Goal: Information Seeking & Learning: Learn about a topic

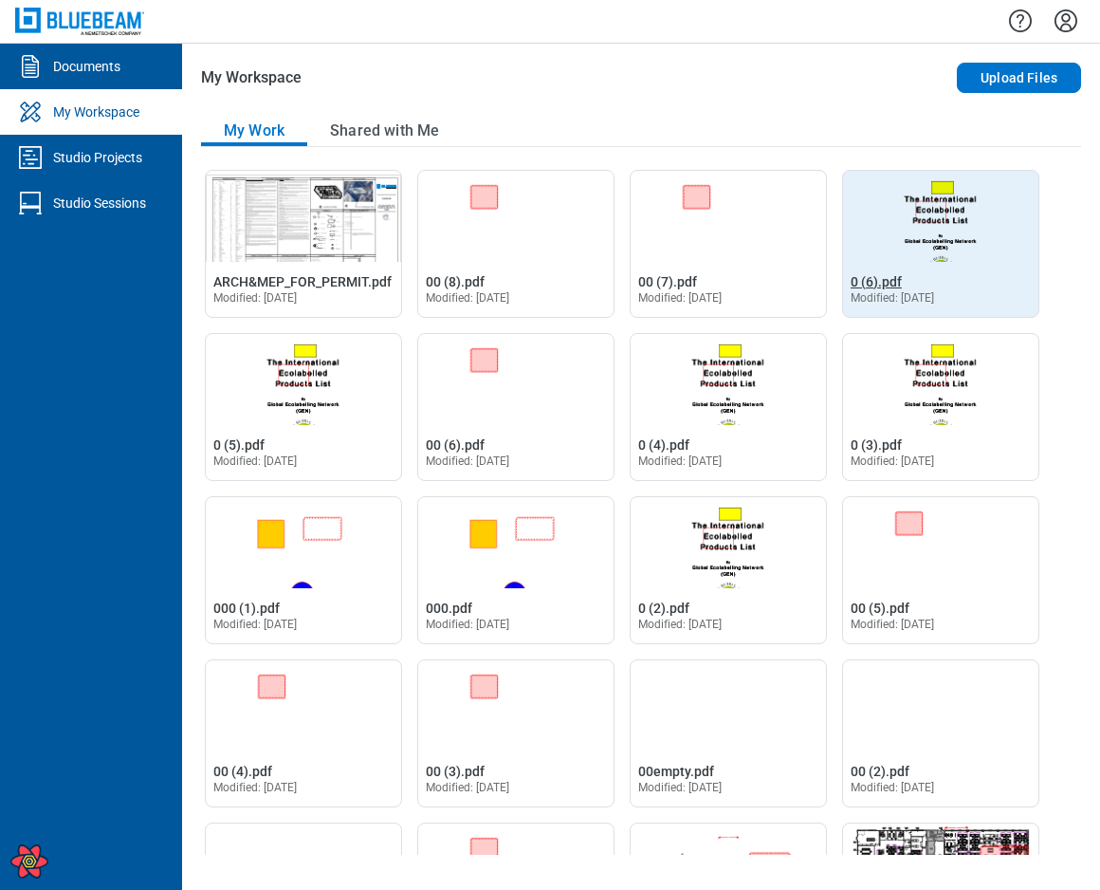
click at [897, 278] on span "0 (6).pdf" at bounding box center [876, 281] width 51 height 15
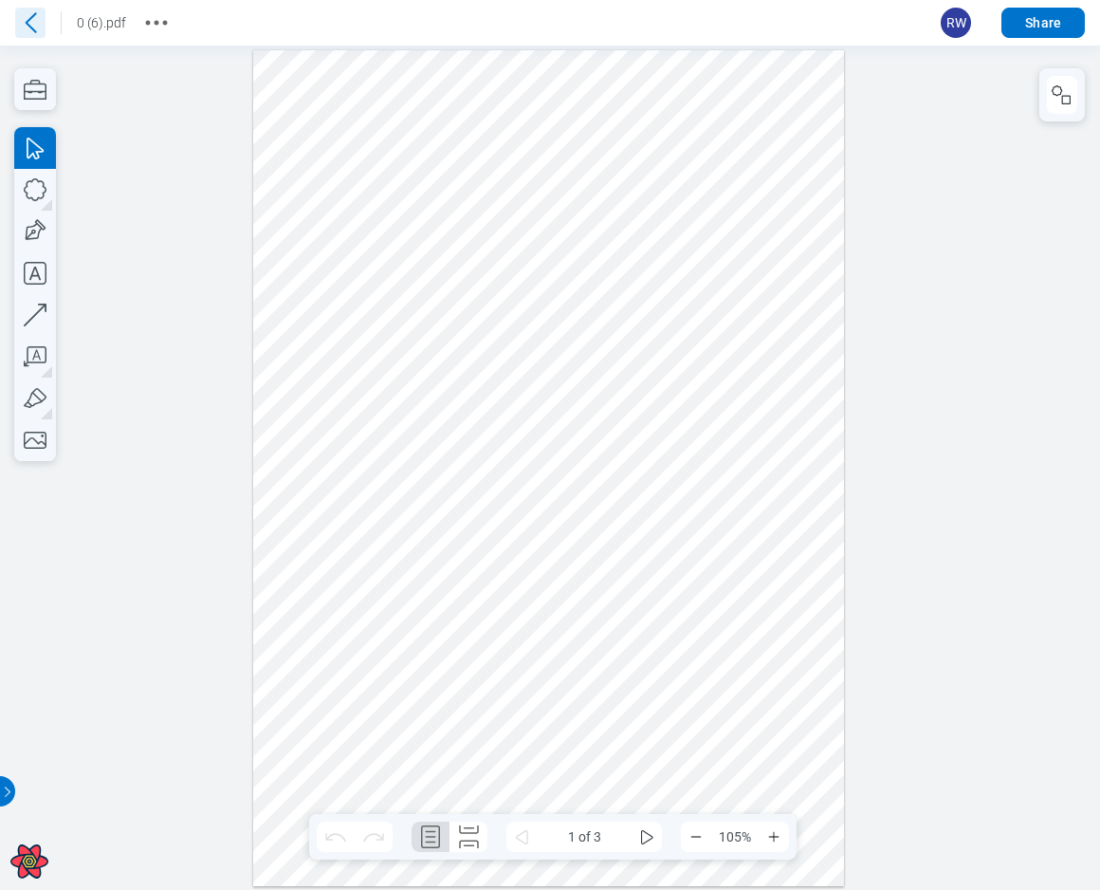
click at [20, 16] on icon at bounding box center [30, 23] width 30 height 30
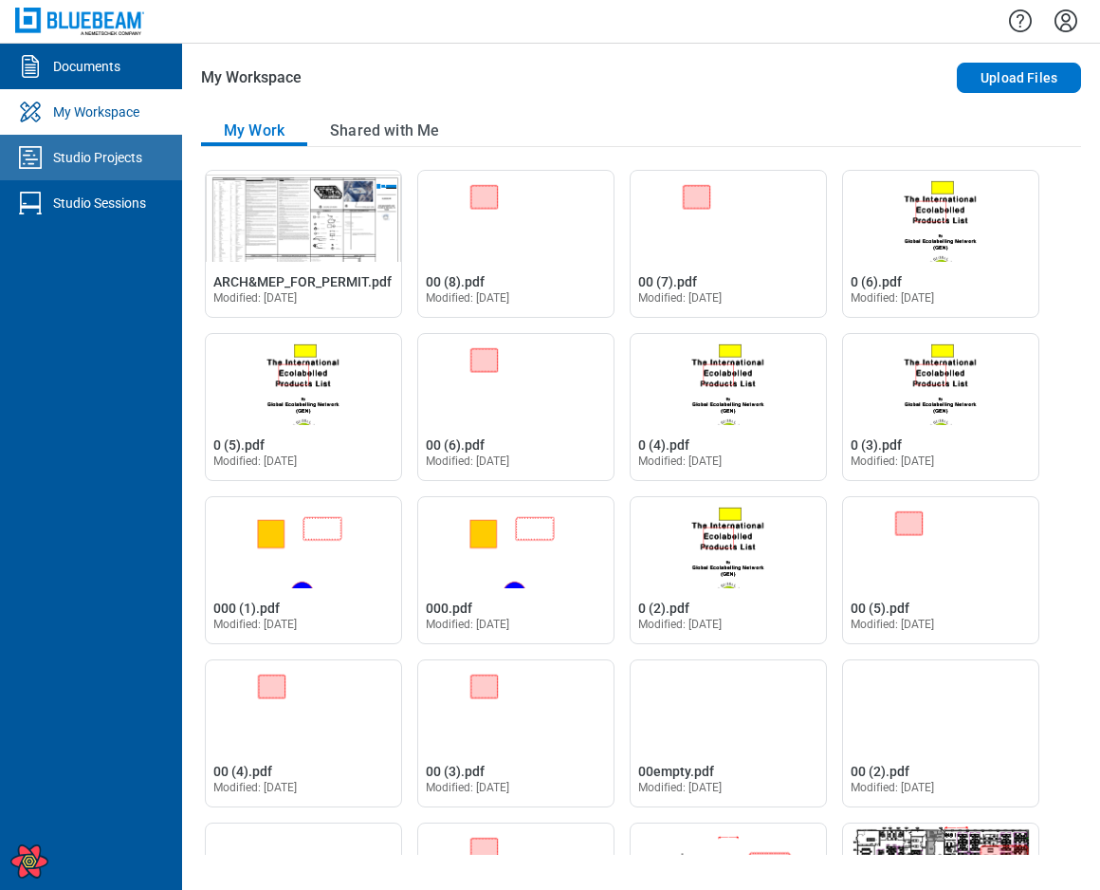
click at [104, 153] on div "Studio Projects" at bounding box center [97, 157] width 89 height 19
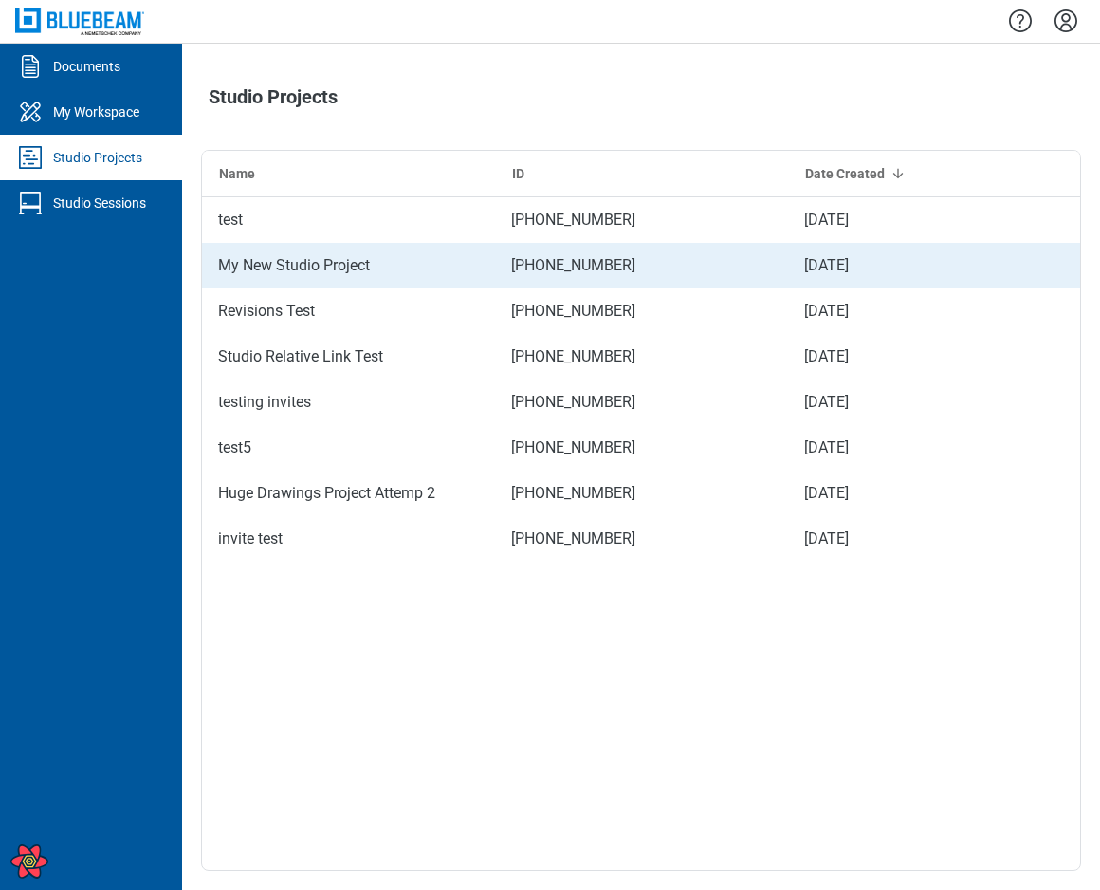
click at [350, 267] on div "My New Studio Project" at bounding box center [294, 266] width 152 height 38
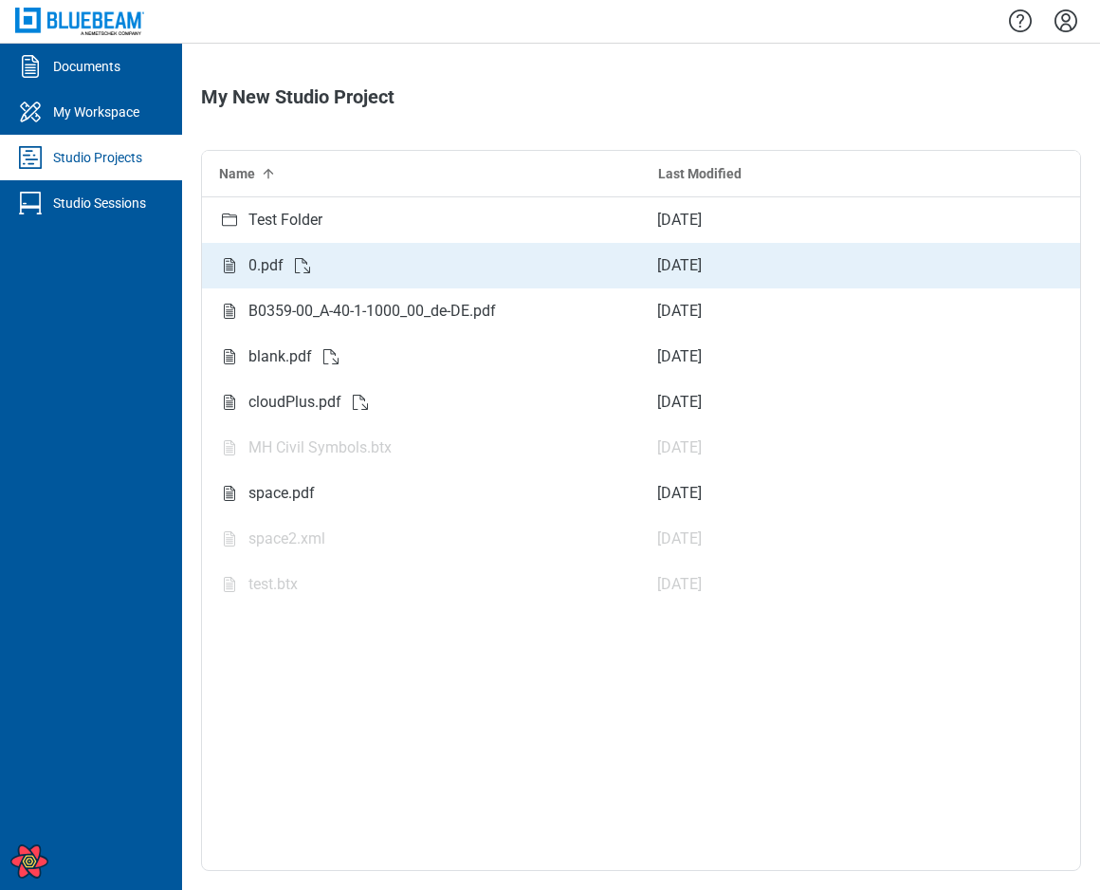
click at [268, 267] on div "0.pdf" at bounding box center [265, 266] width 35 height 38
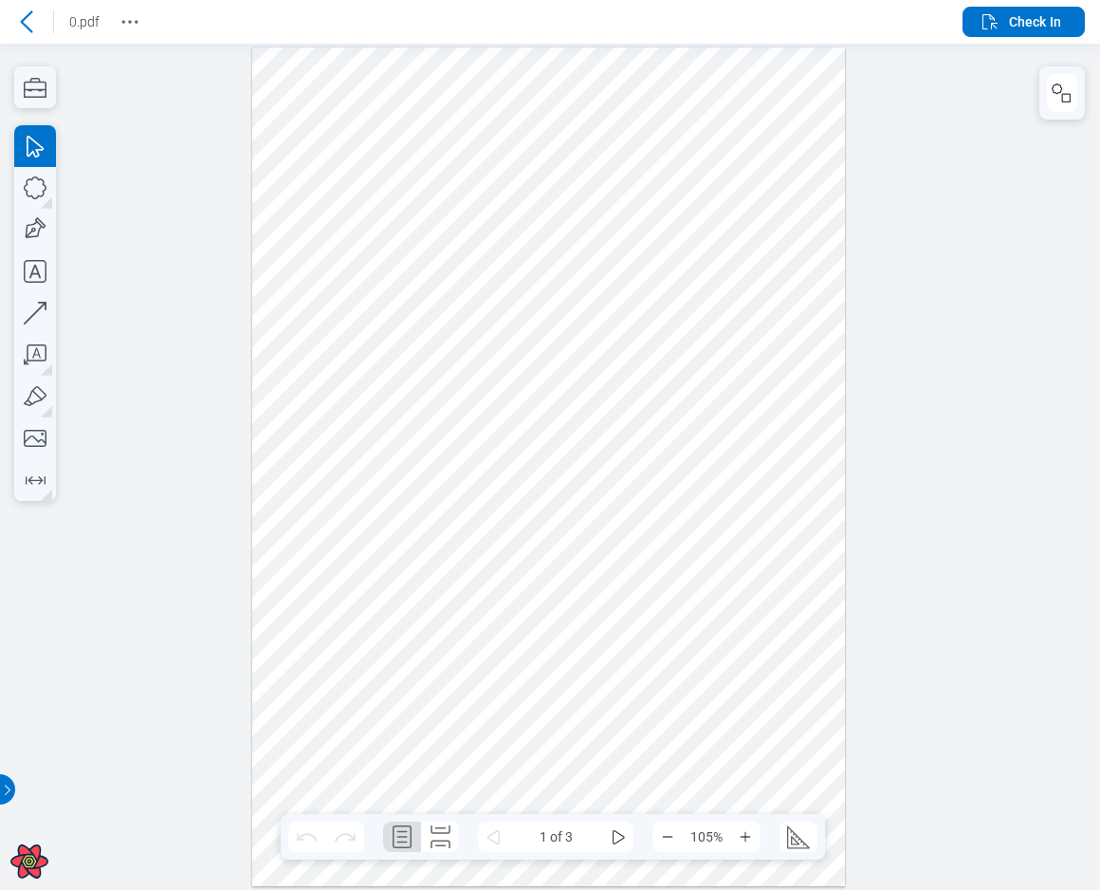
click at [31, 19] on icon at bounding box center [26, 21] width 23 height 23
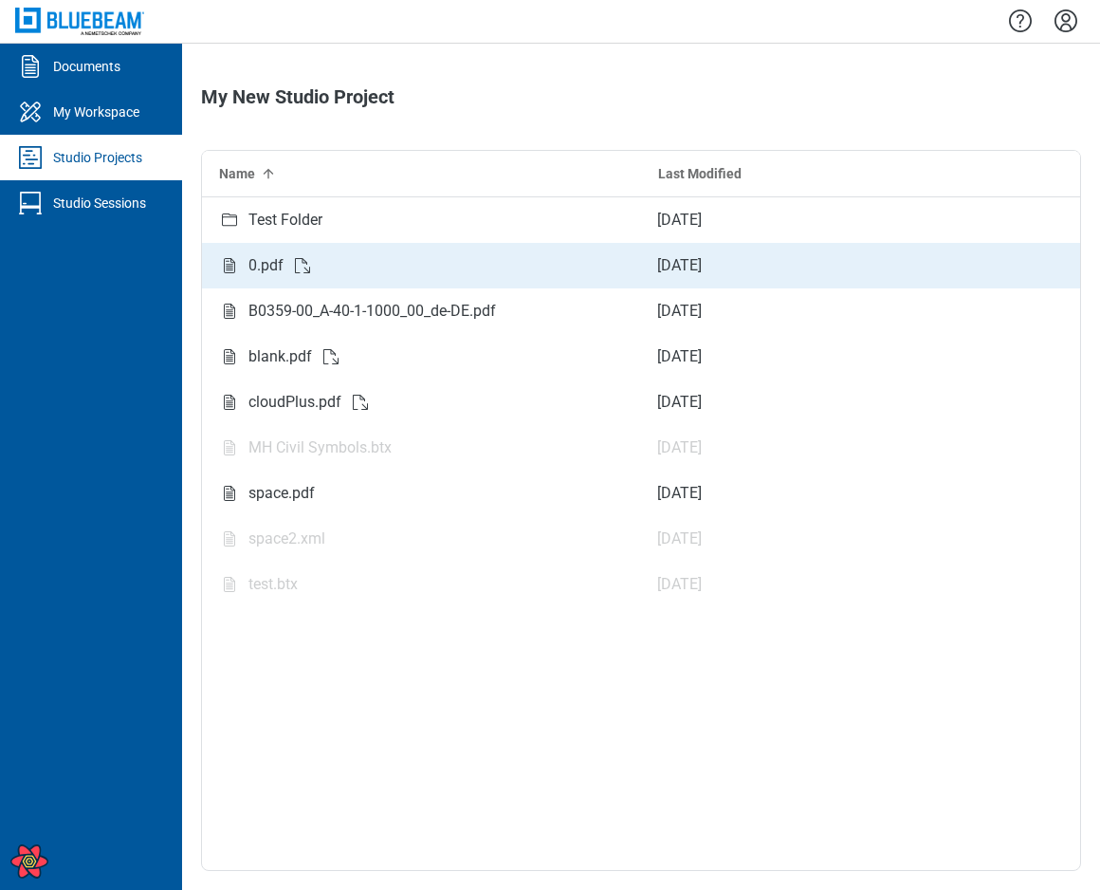
click at [267, 266] on div "0.pdf" at bounding box center [265, 266] width 35 height 38
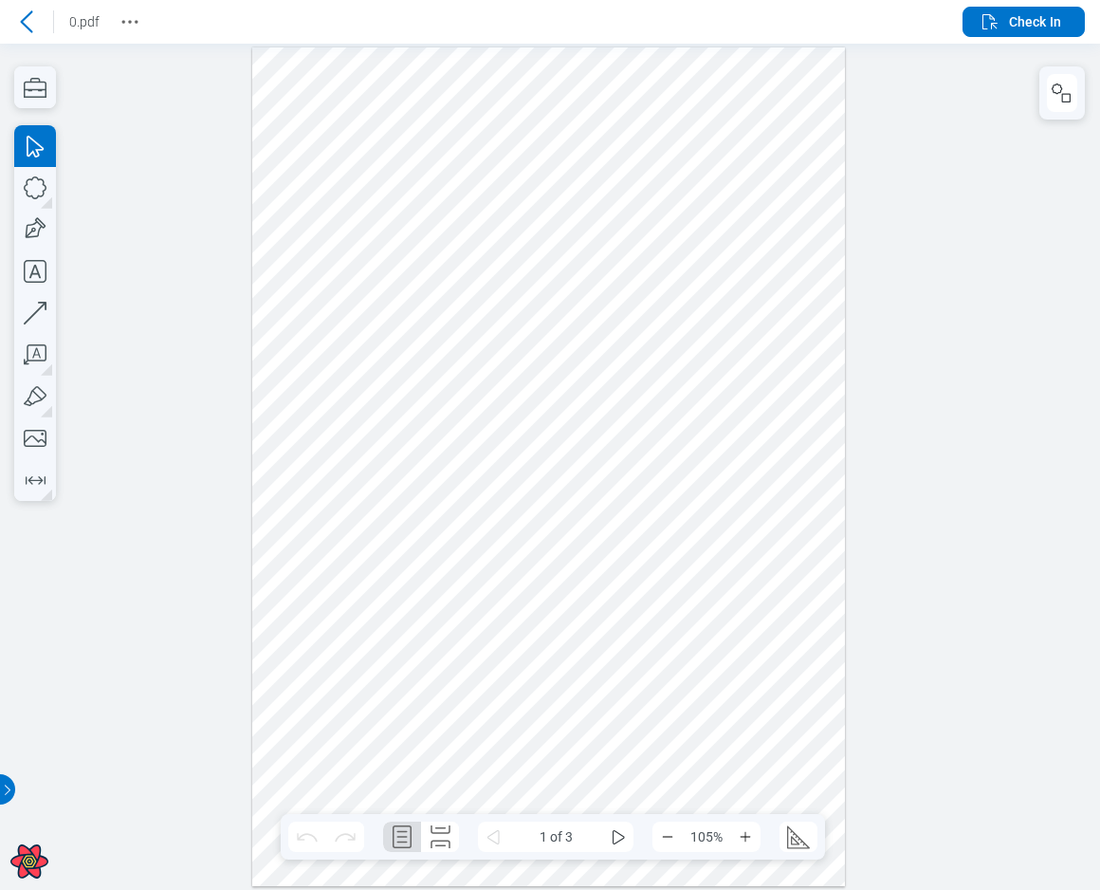
click at [28, 20] on icon at bounding box center [26, 21] width 23 height 23
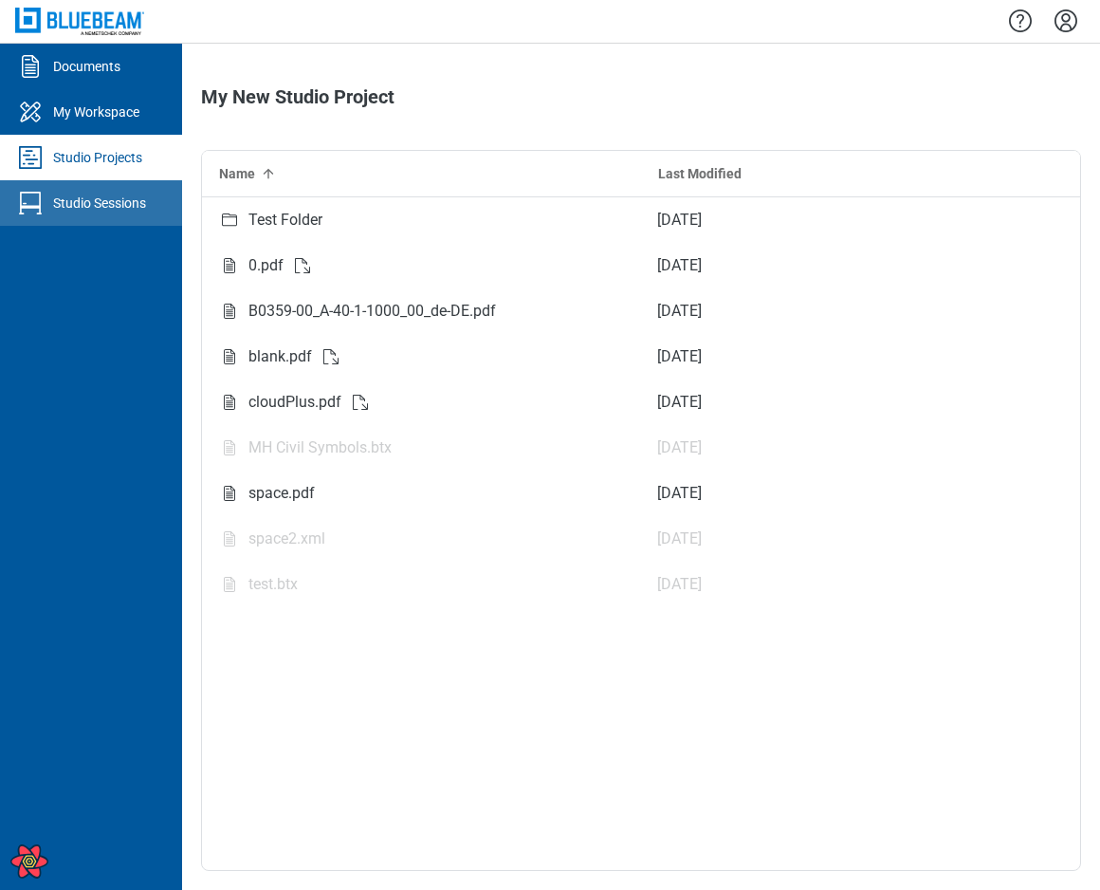
click at [93, 218] on link "Studio Sessions" at bounding box center [91, 203] width 182 height 46
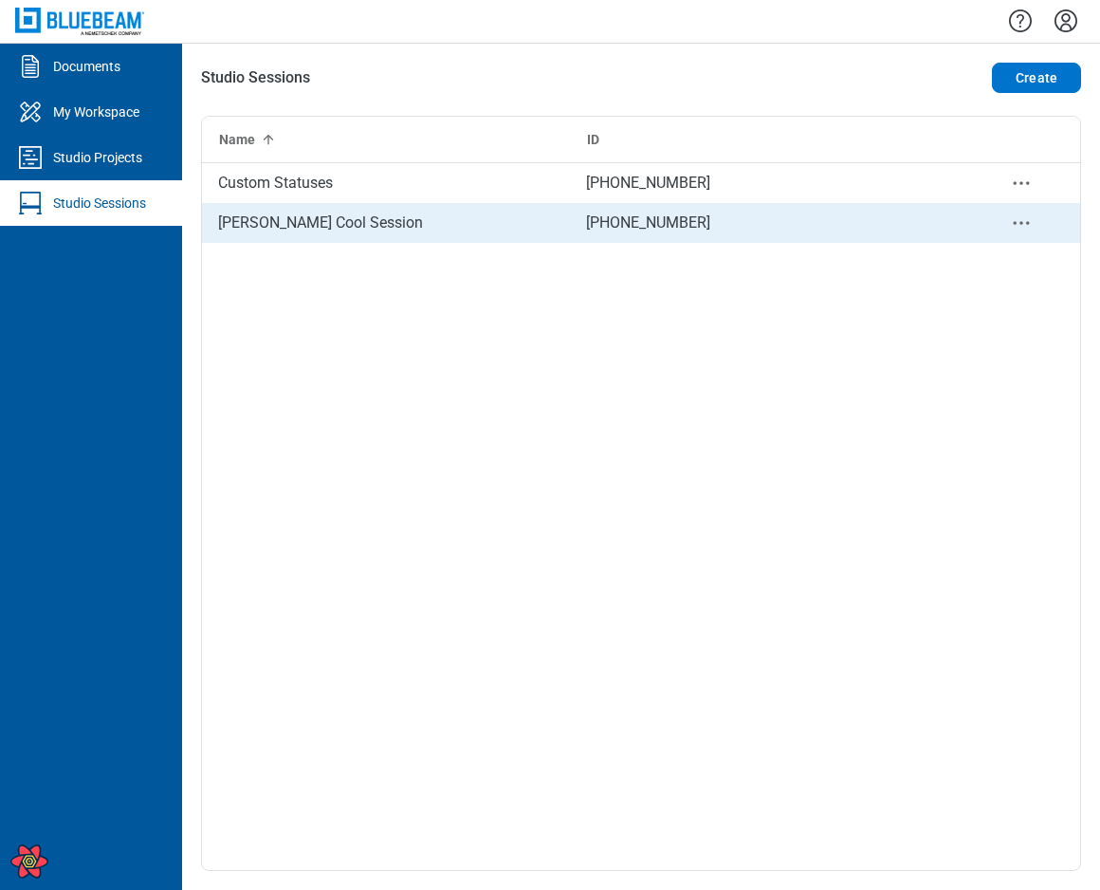
click at [286, 226] on div "Ryan's Cool Session" at bounding box center [386, 223] width 368 height 40
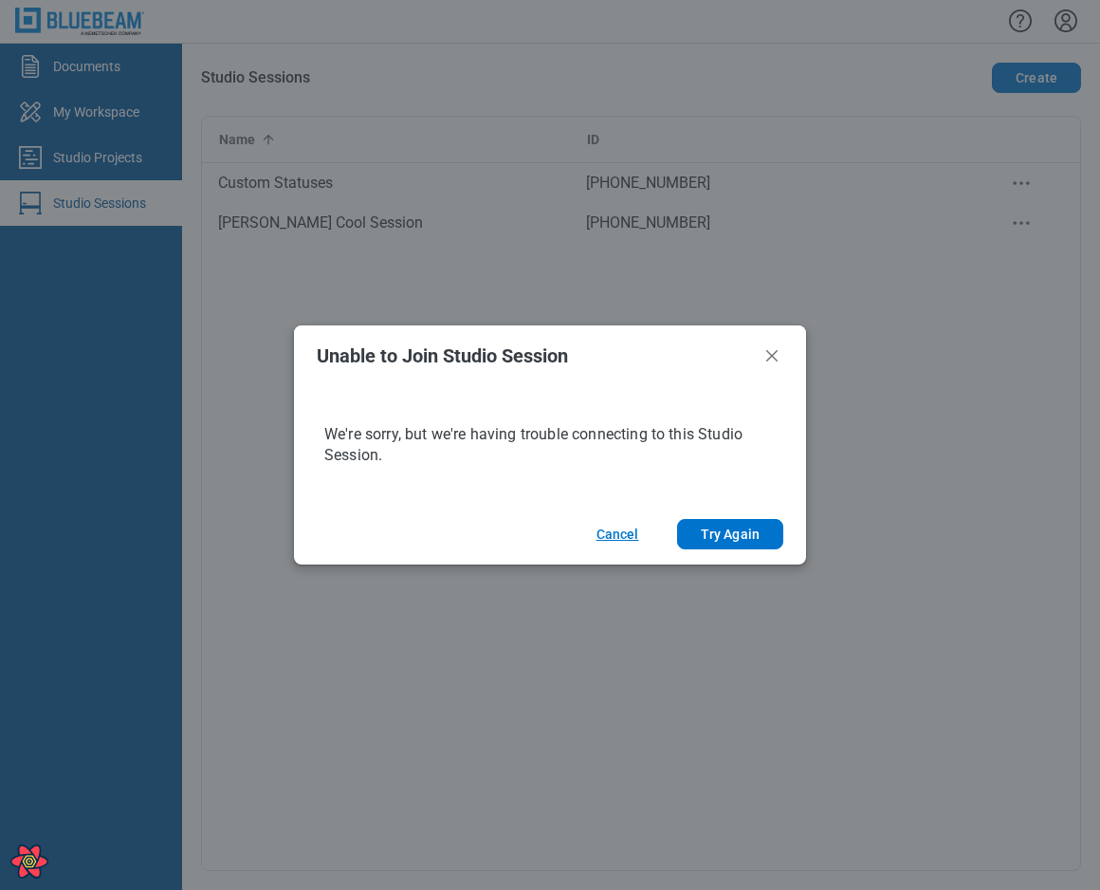
click at [620, 530] on button "Cancel" at bounding box center [618, 534] width 88 height 30
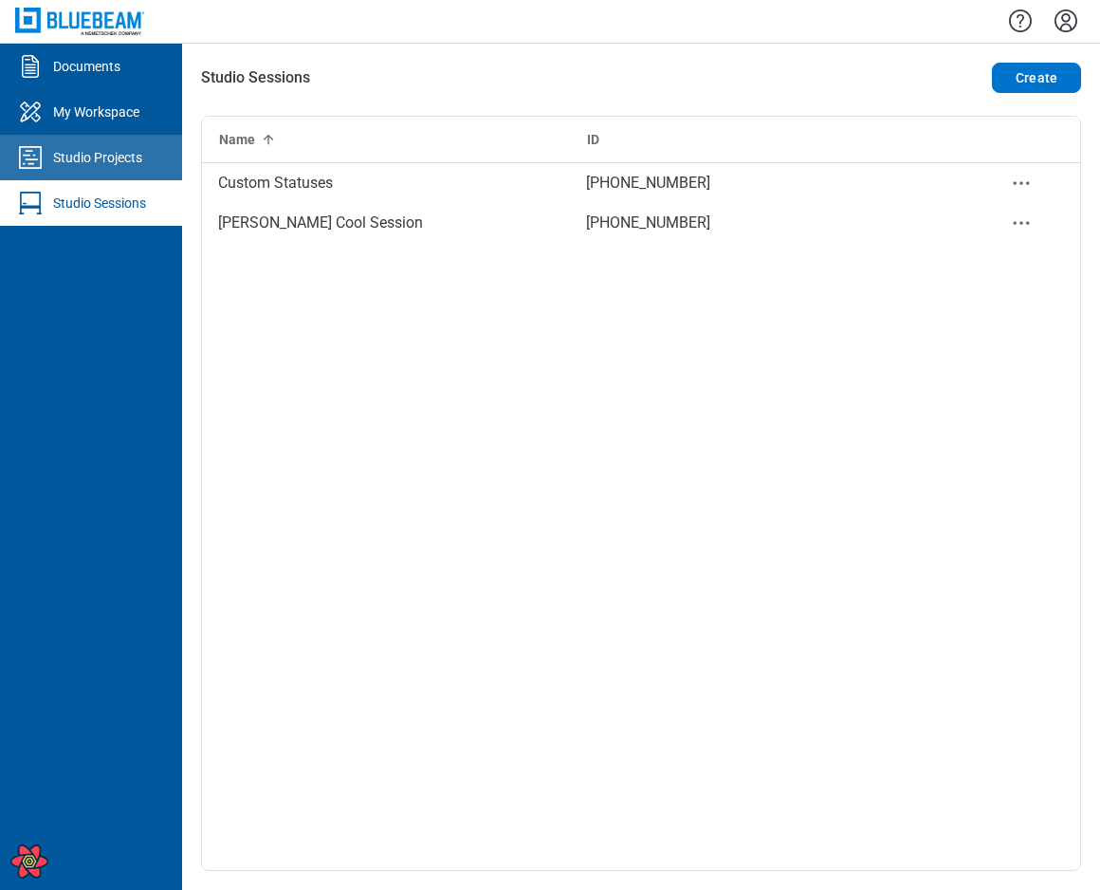
click at [101, 166] on link "Studio Projects" at bounding box center [91, 158] width 182 height 46
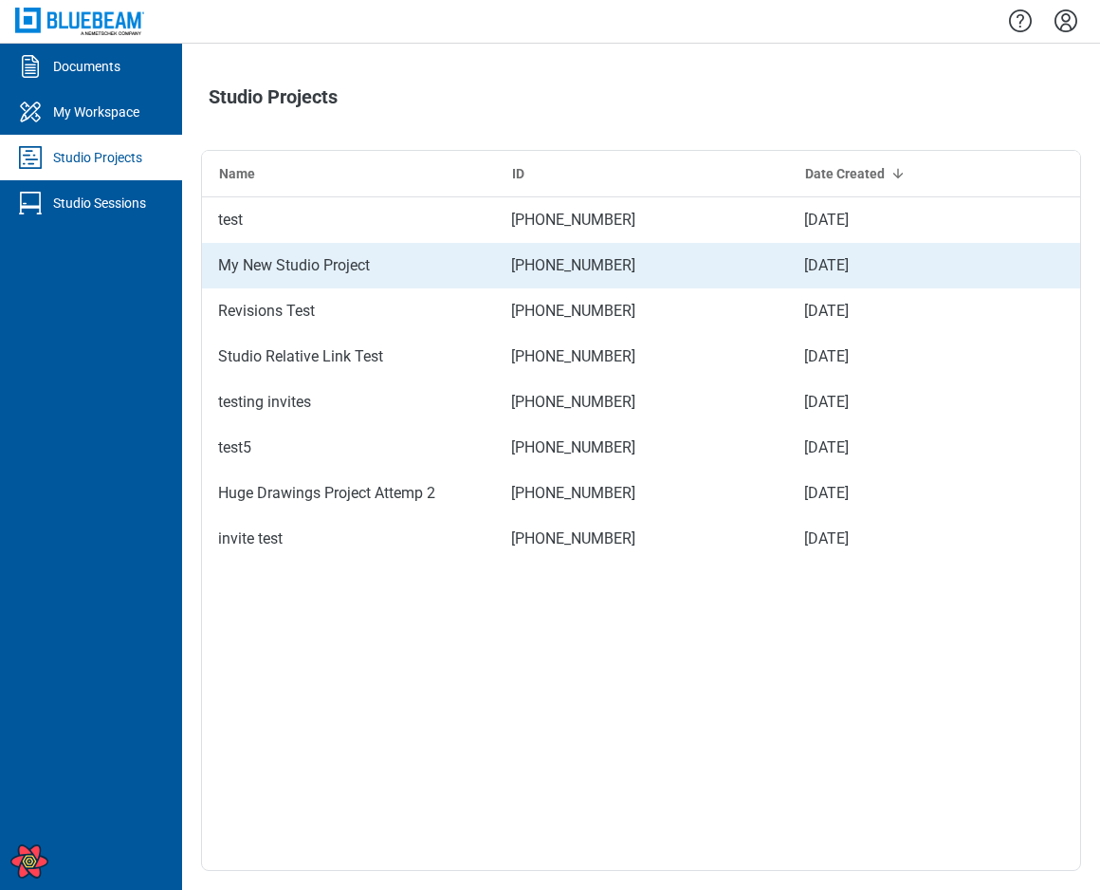
click at [283, 267] on div "My New Studio Project" at bounding box center [294, 266] width 152 height 38
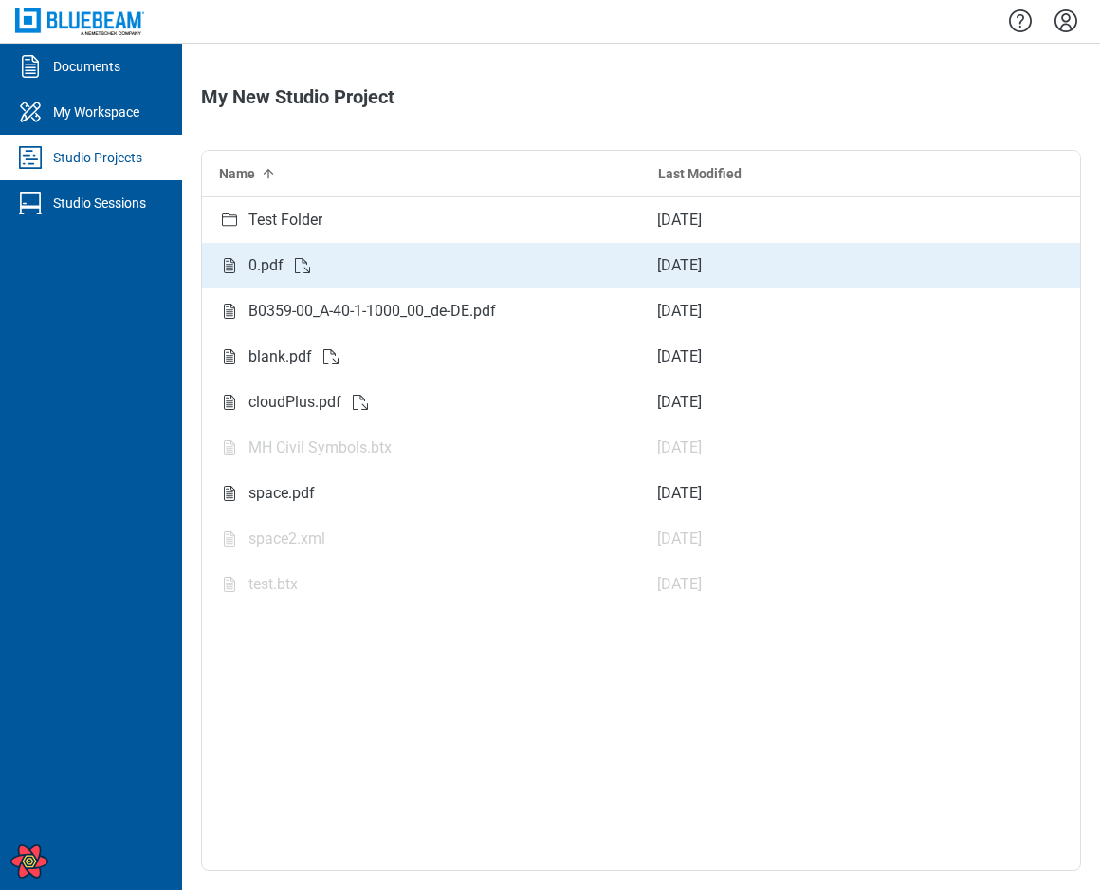
click at [263, 261] on div "0.pdf" at bounding box center [265, 266] width 35 height 38
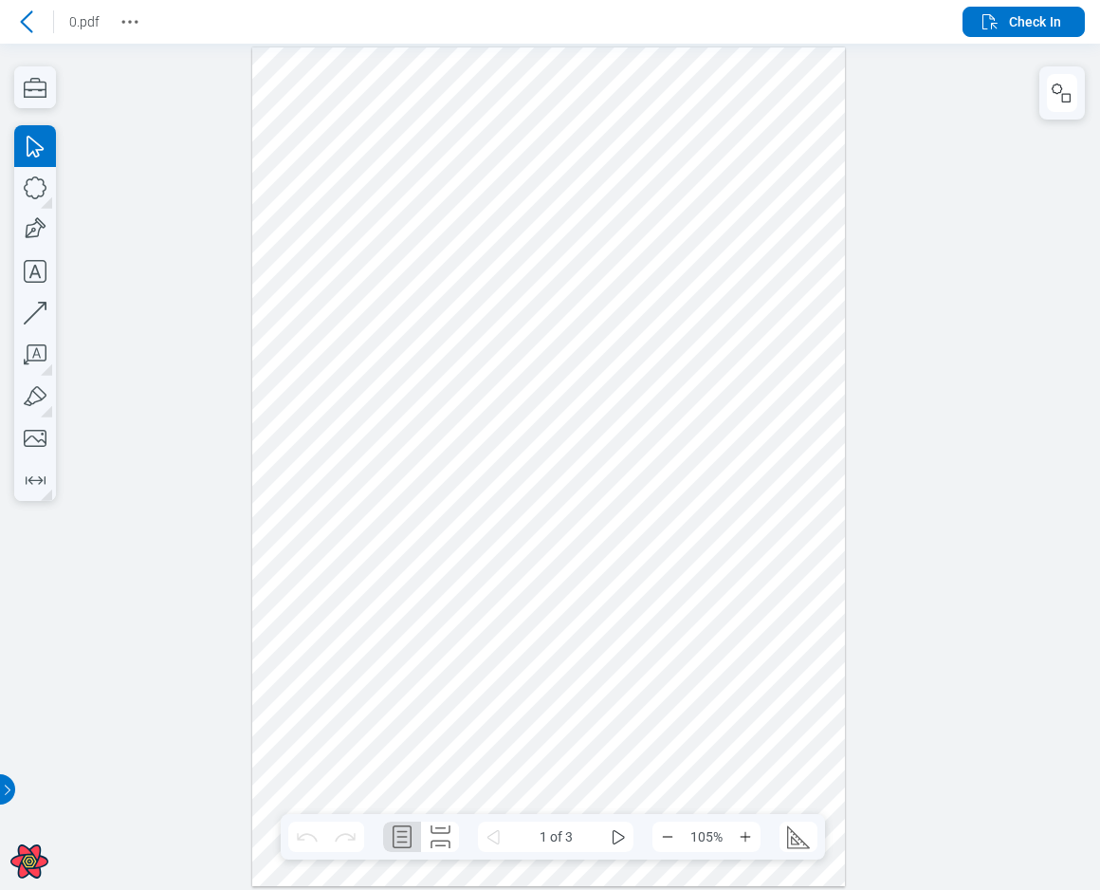
click at [31, 20] on icon at bounding box center [26, 21] width 23 height 23
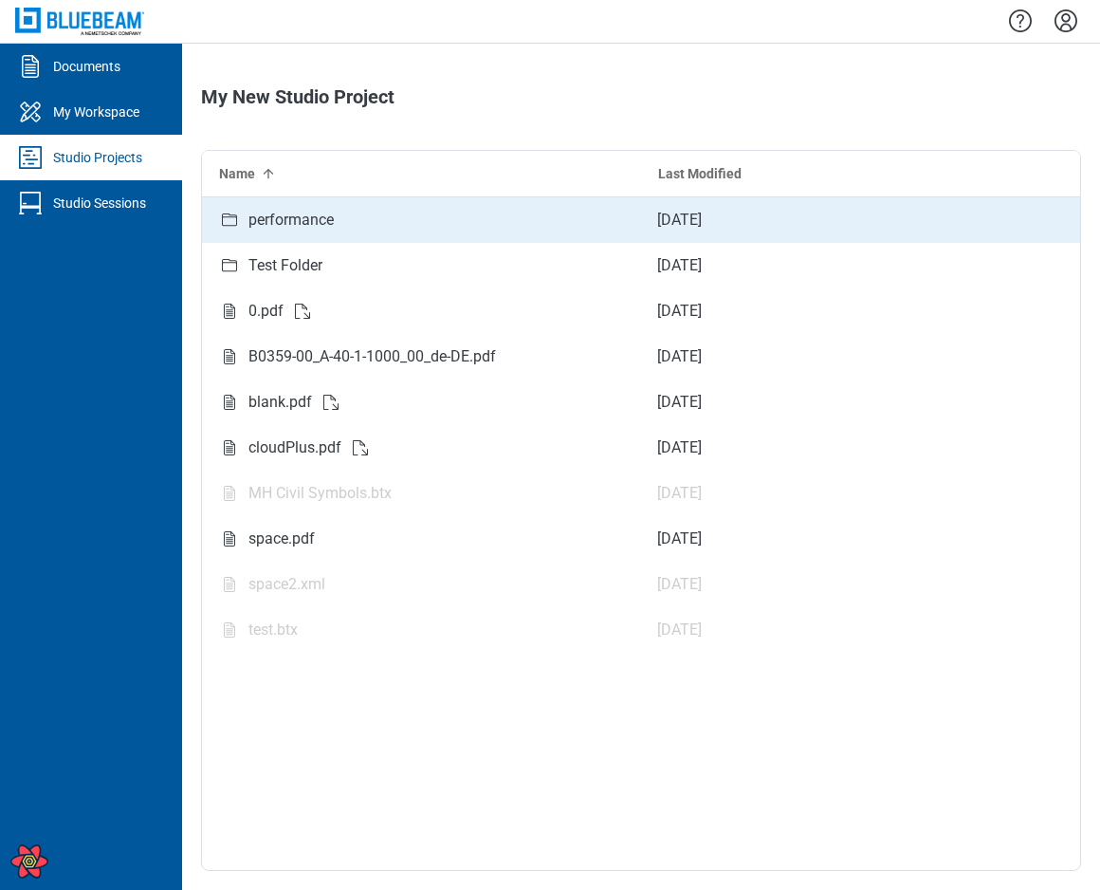
click at [326, 226] on div "performance" at bounding box center [290, 220] width 85 height 38
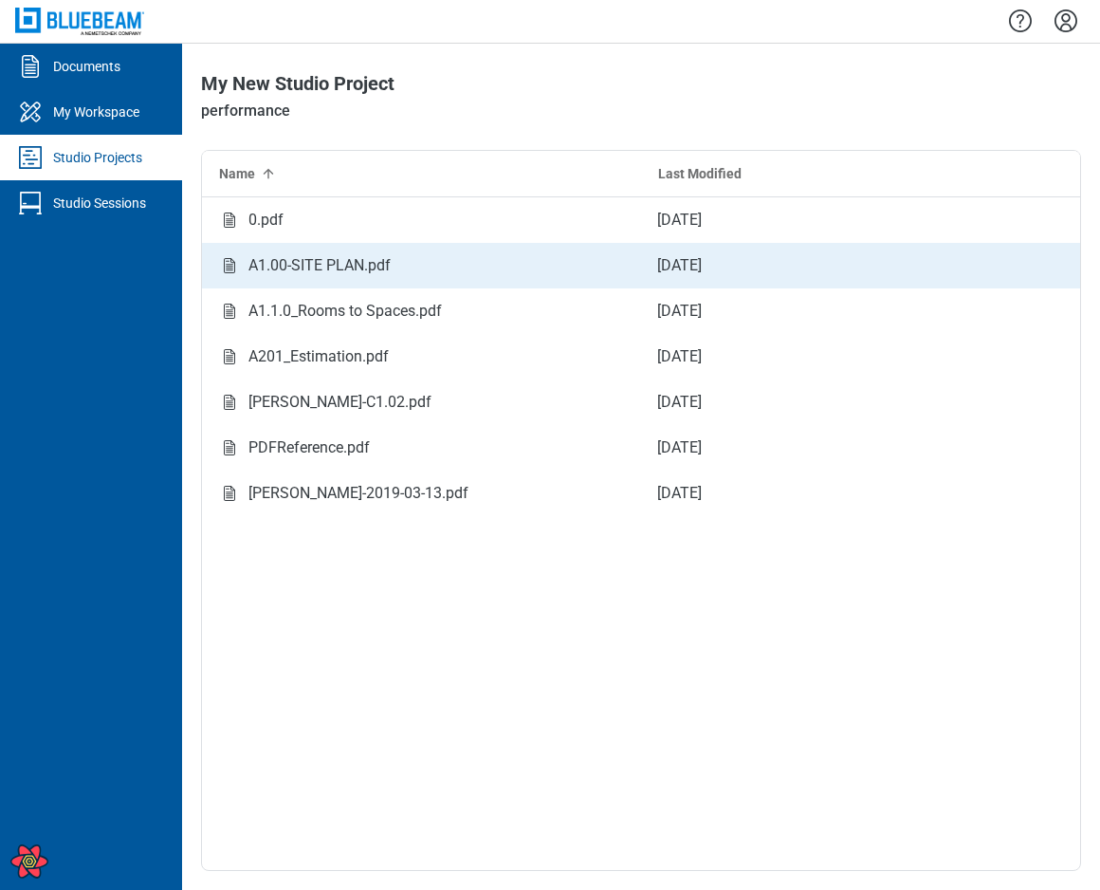
click at [336, 267] on div "A1.00-SITE PLAN.pdf" at bounding box center [319, 266] width 142 height 38
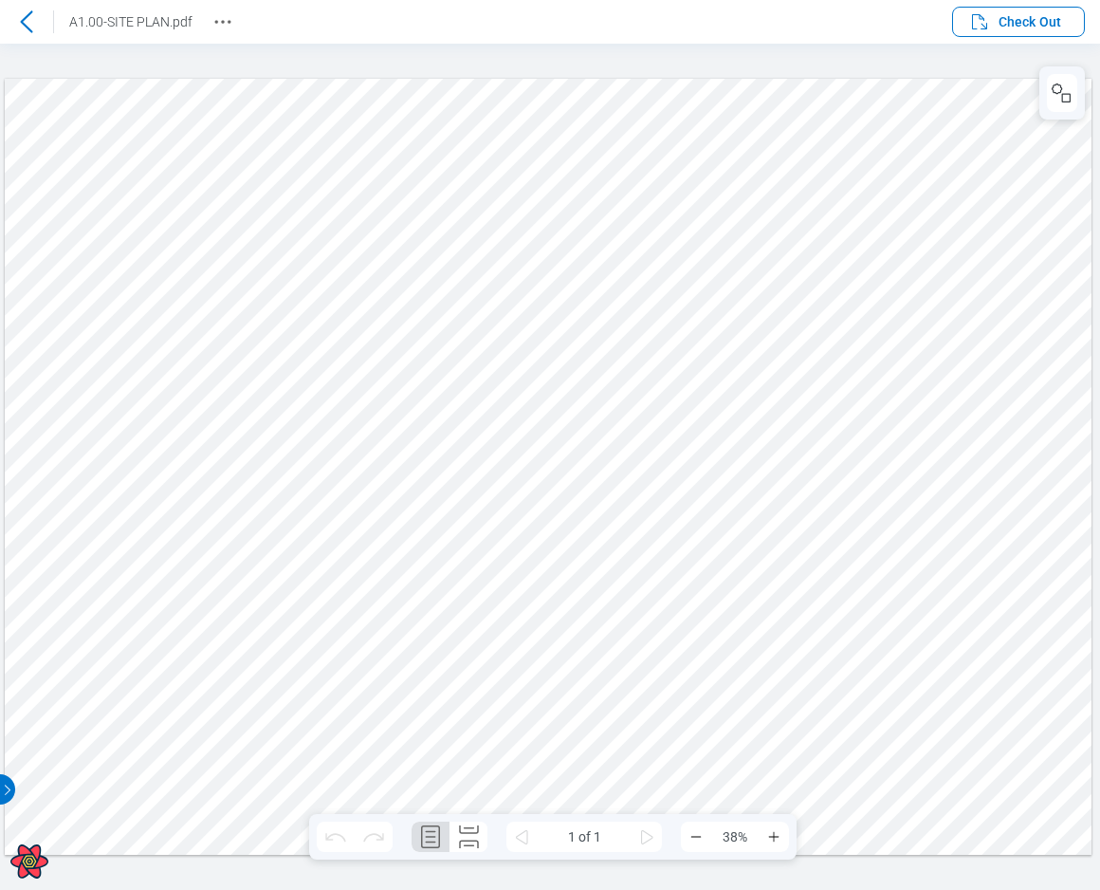
click at [33, 17] on icon at bounding box center [26, 21] width 23 height 23
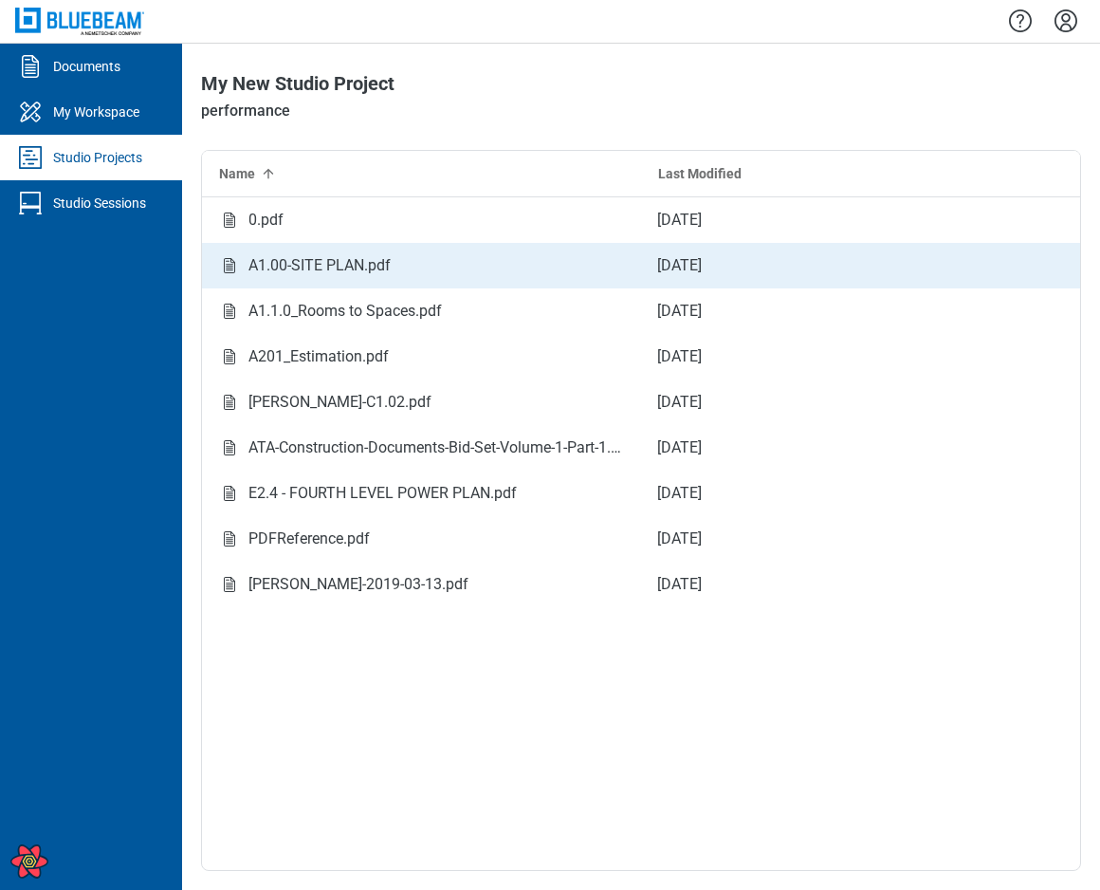
click at [340, 260] on div "A1.00-SITE PLAN.pdf" at bounding box center [319, 266] width 142 height 38
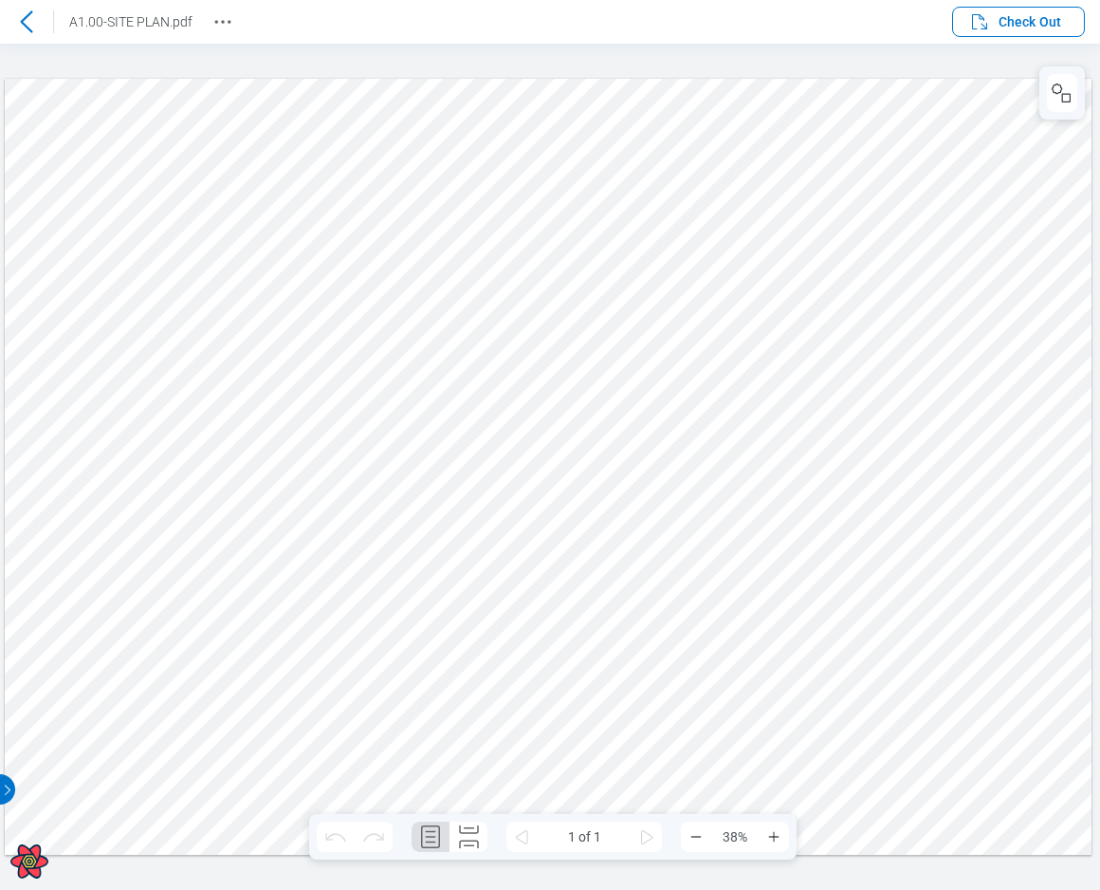
click at [28, 30] on icon at bounding box center [26, 21] width 23 height 23
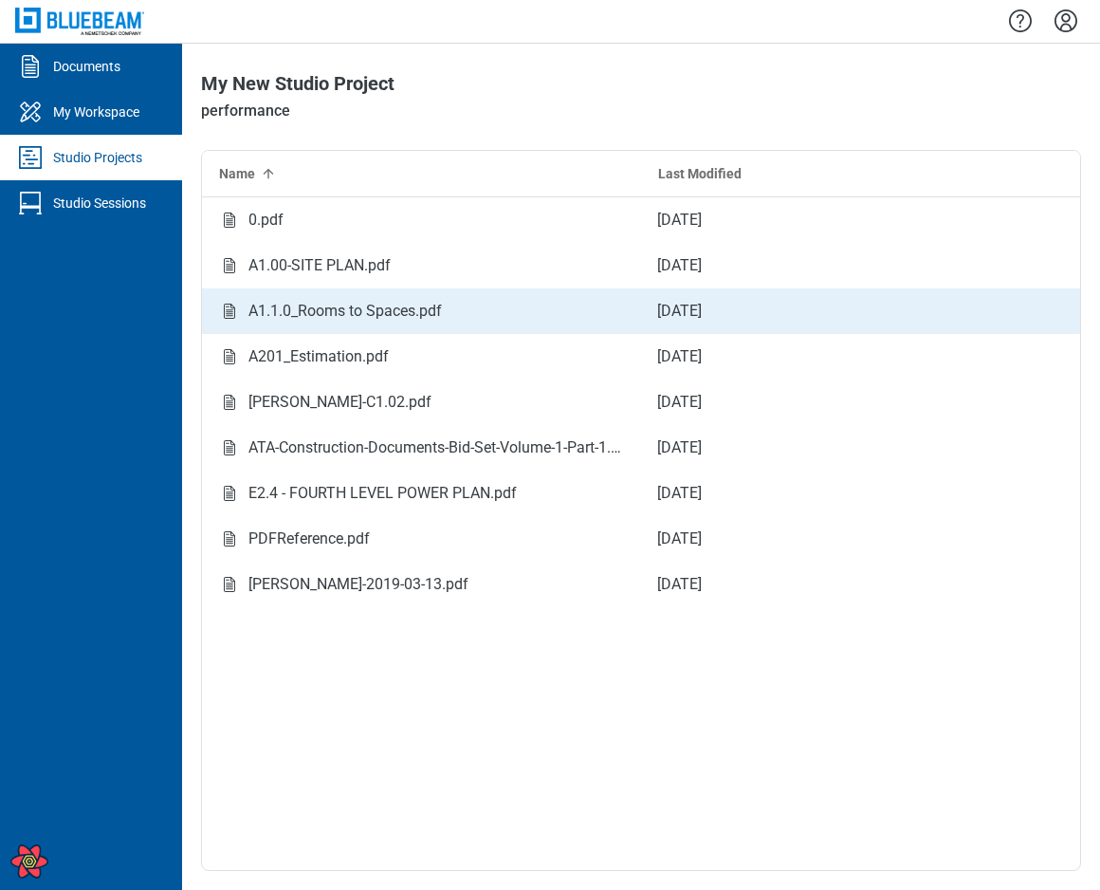
click at [349, 316] on div "A1.1.0_Rooms to Spaces.pdf" at bounding box center [344, 311] width 193 height 38
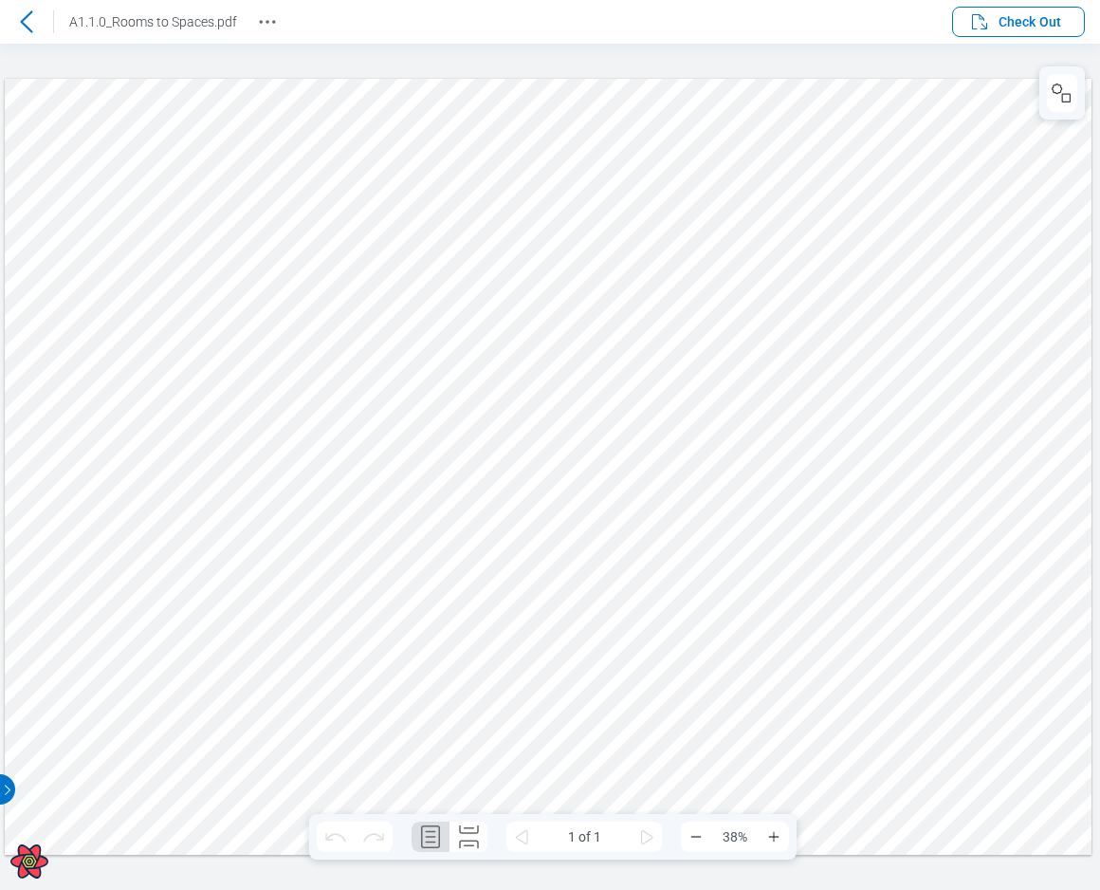
click at [21, 17] on icon at bounding box center [26, 21] width 23 height 23
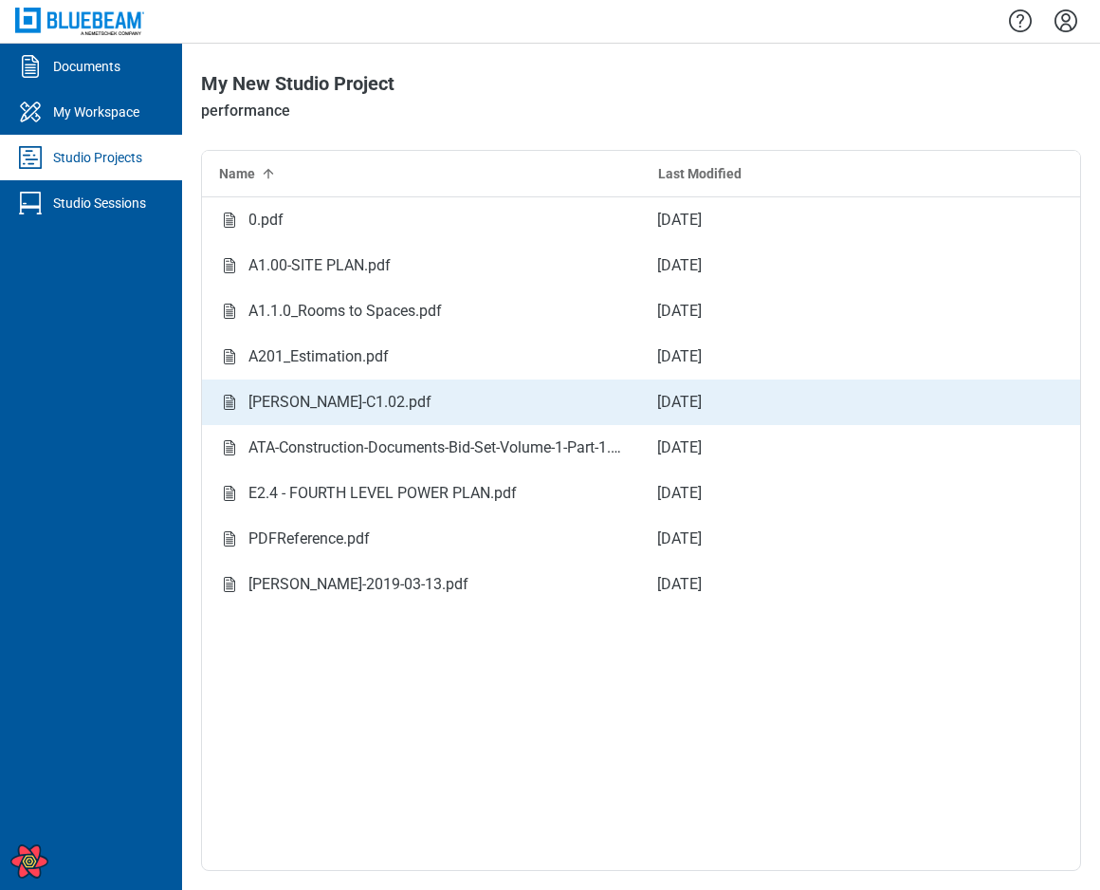
click at [312, 399] on div "[PERSON_NAME]-C1.02.pdf" at bounding box center [339, 402] width 183 height 38
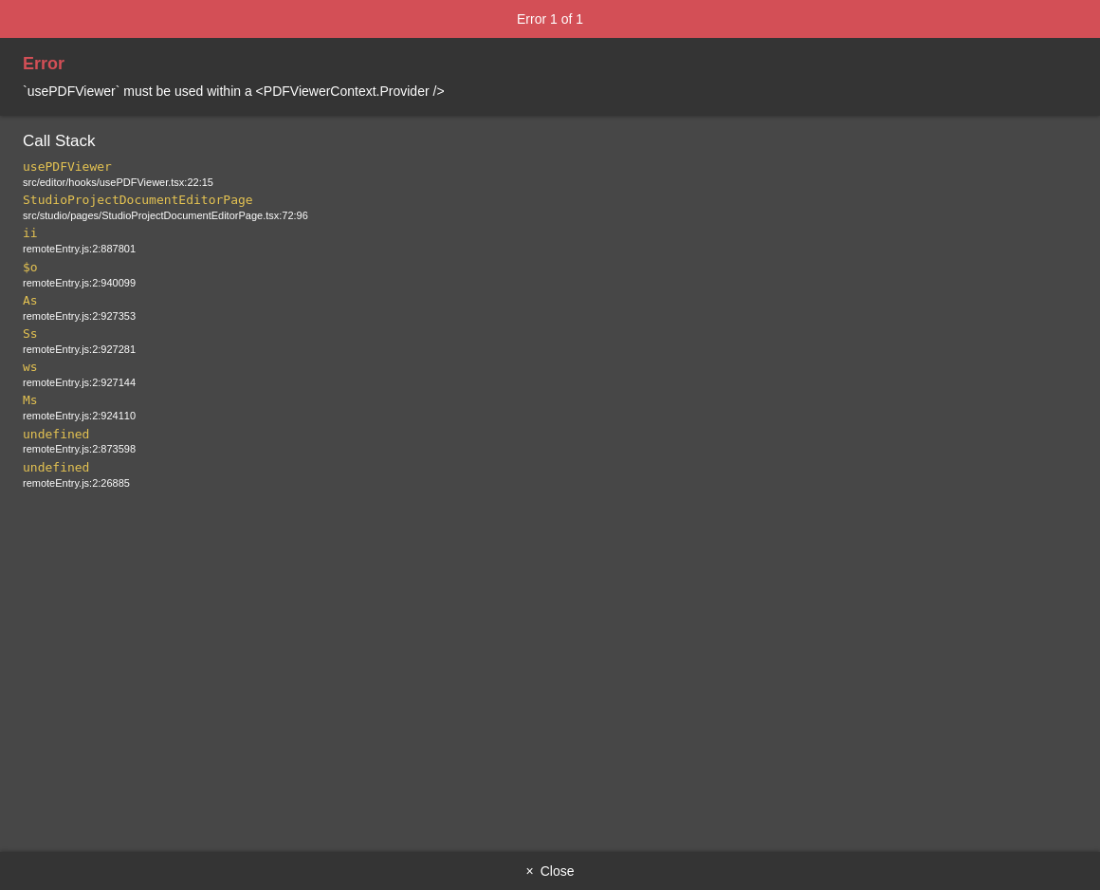
click at [558, 870] on button "× Close" at bounding box center [550, 871] width 1100 height 38
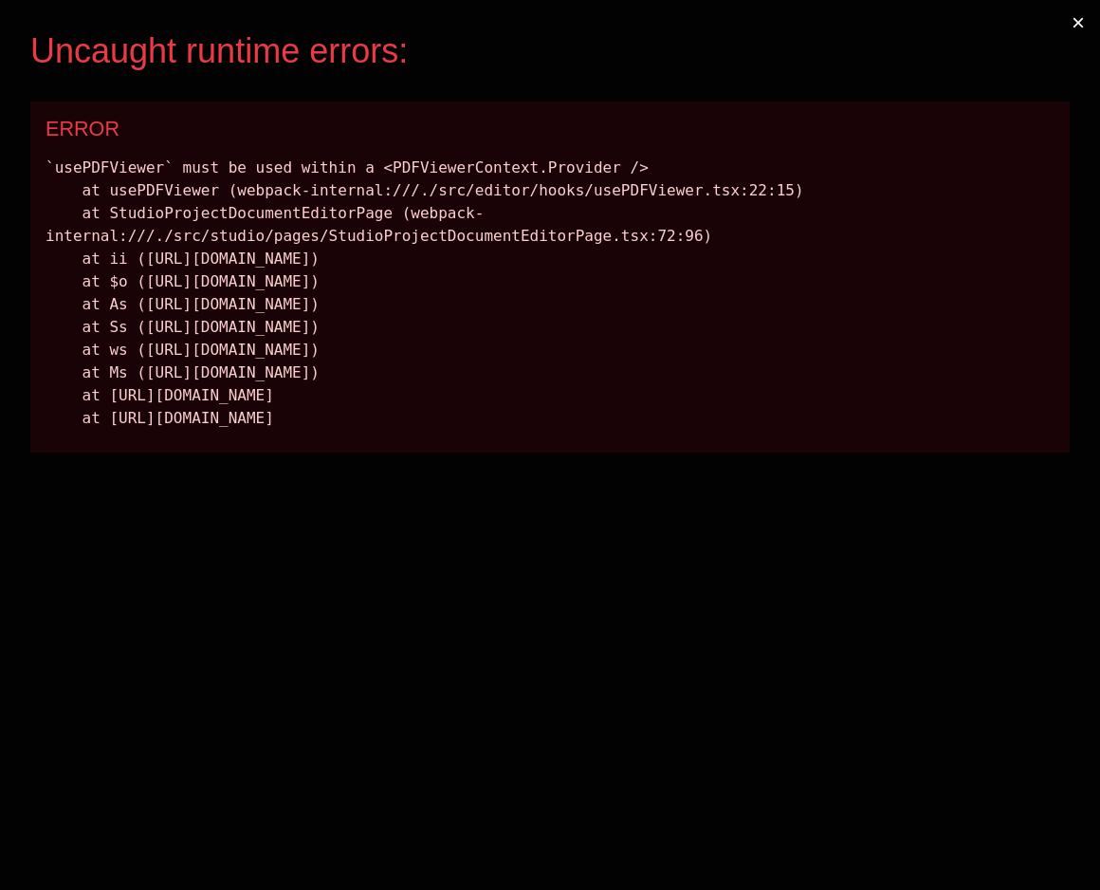
click at [1085, 21] on button "×" at bounding box center [1079, 23] width 44 height 46
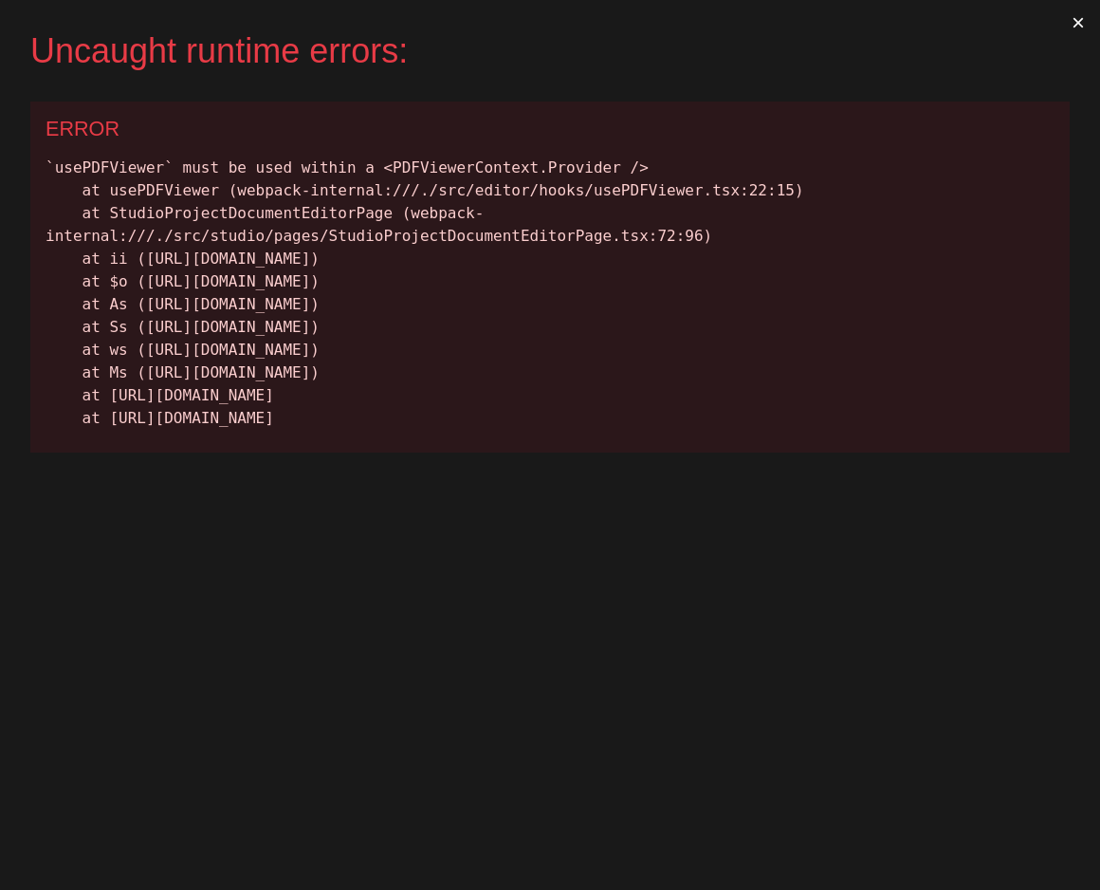
click at [1075, 25] on button "×" at bounding box center [1079, 23] width 44 height 46
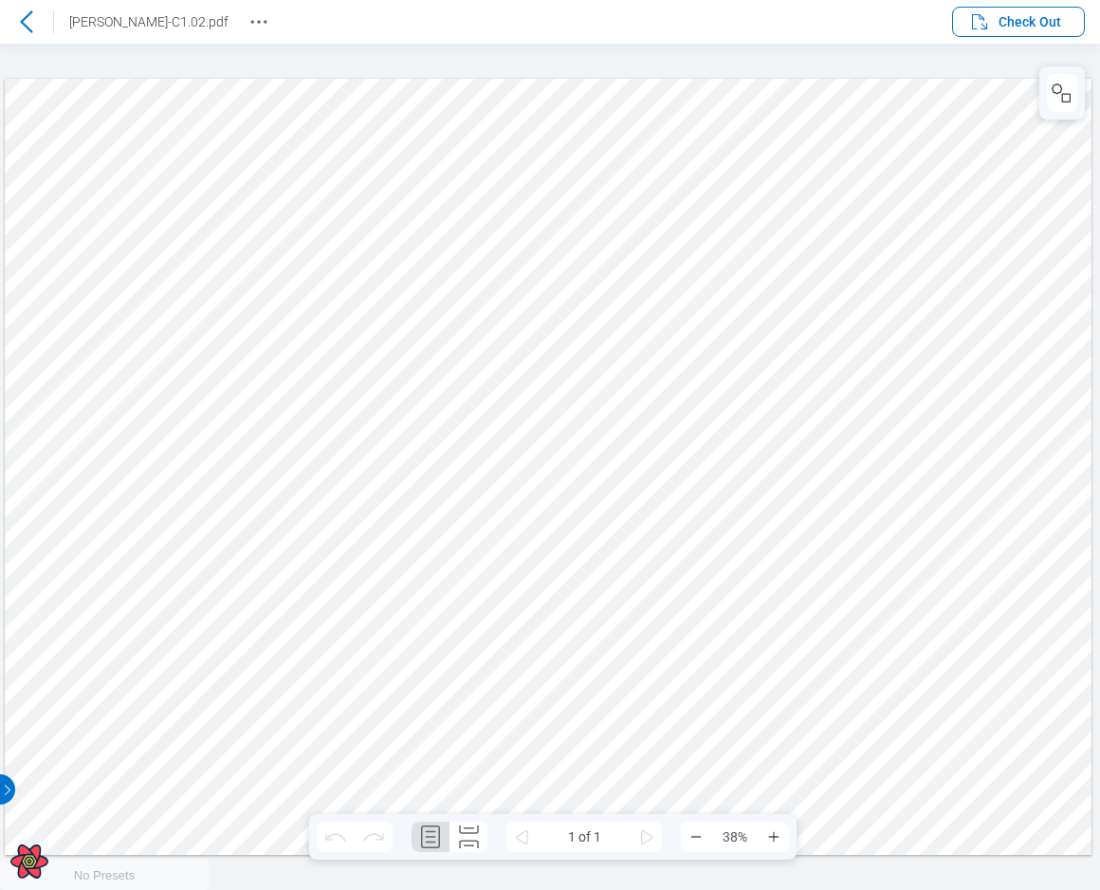
click at [33, 16] on icon at bounding box center [26, 21] width 23 height 23
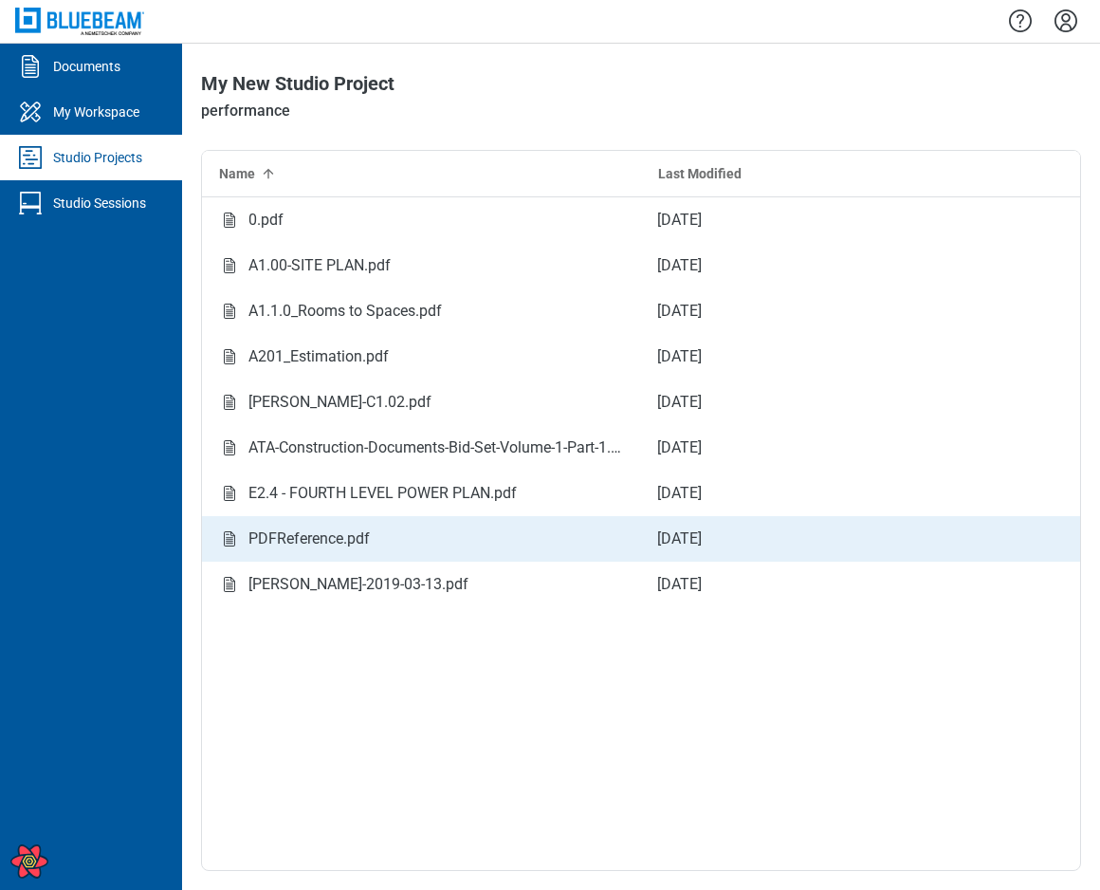
click at [319, 531] on div "PDFReference.pdf" at bounding box center [308, 539] width 121 height 38
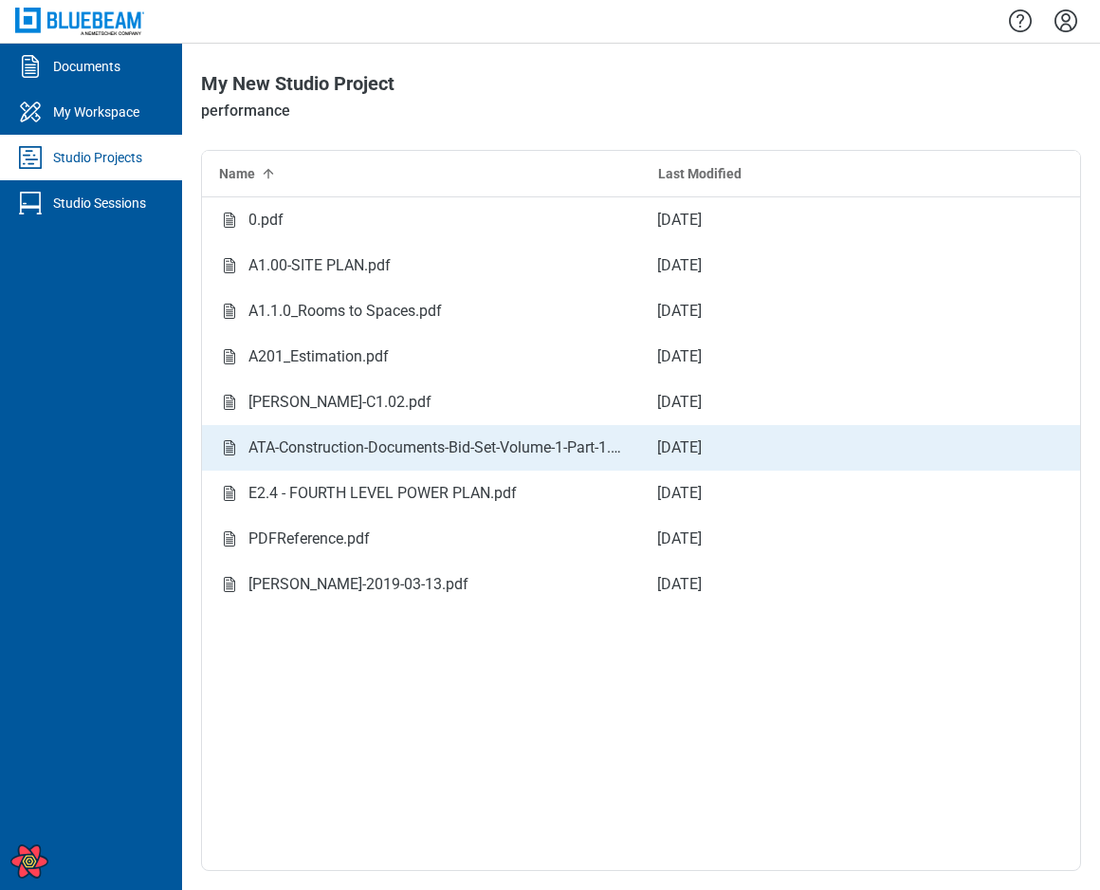
click at [366, 442] on div "ATA-Construction-Documents-Bid-Set-Volume-1-Part-1.pdf" at bounding box center [436, 448] width 377 height 38
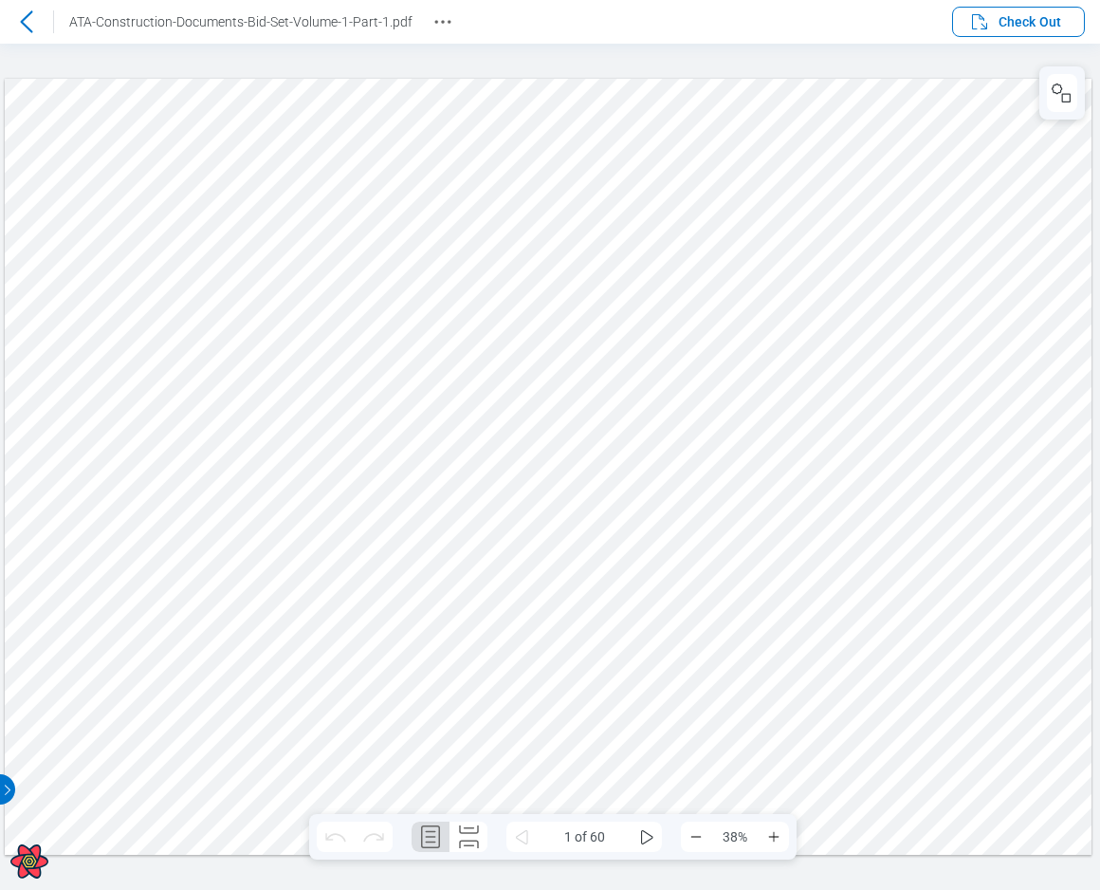
click at [27, 15] on icon at bounding box center [26, 21] width 12 height 22
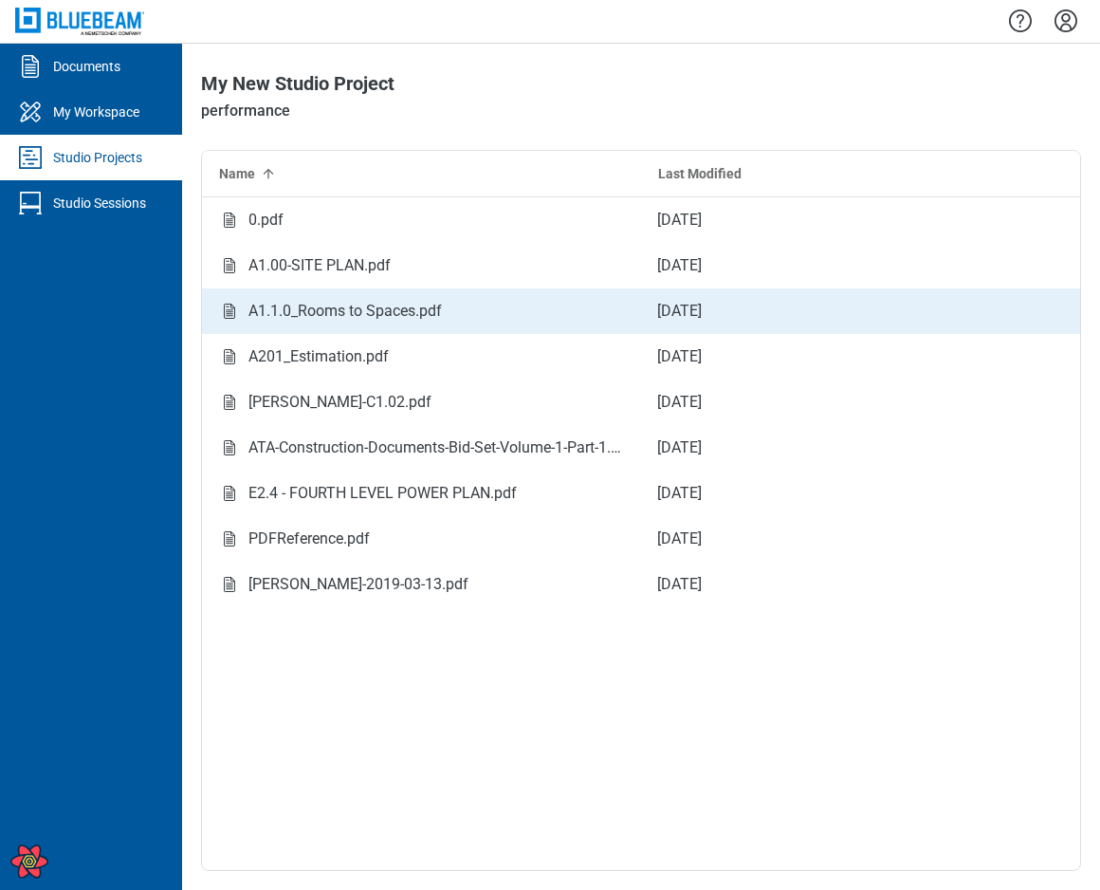
click at [362, 310] on div "A1.1.0_Rooms to Spaces.pdf" at bounding box center [344, 311] width 193 height 38
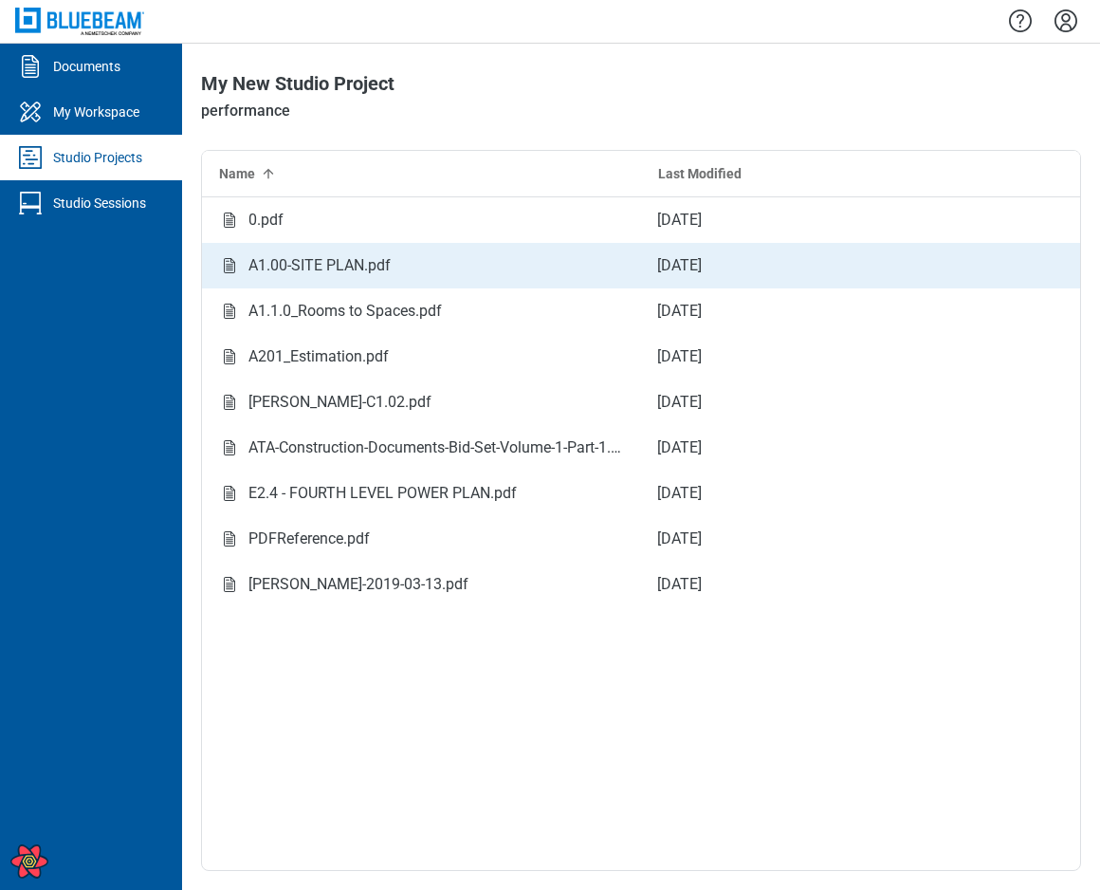
click at [366, 260] on div "A1.00-SITE PLAN.pdf" at bounding box center [319, 266] width 142 height 38
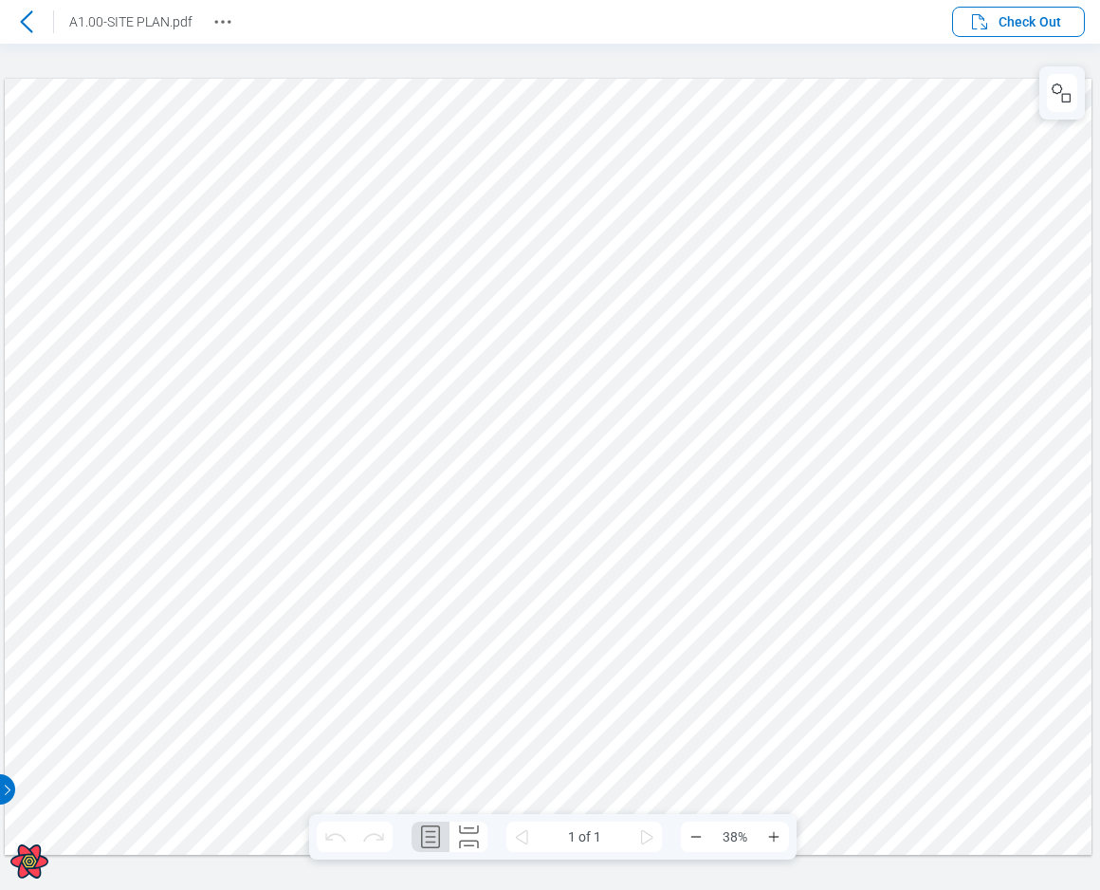
click at [24, 23] on icon at bounding box center [26, 21] width 12 height 22
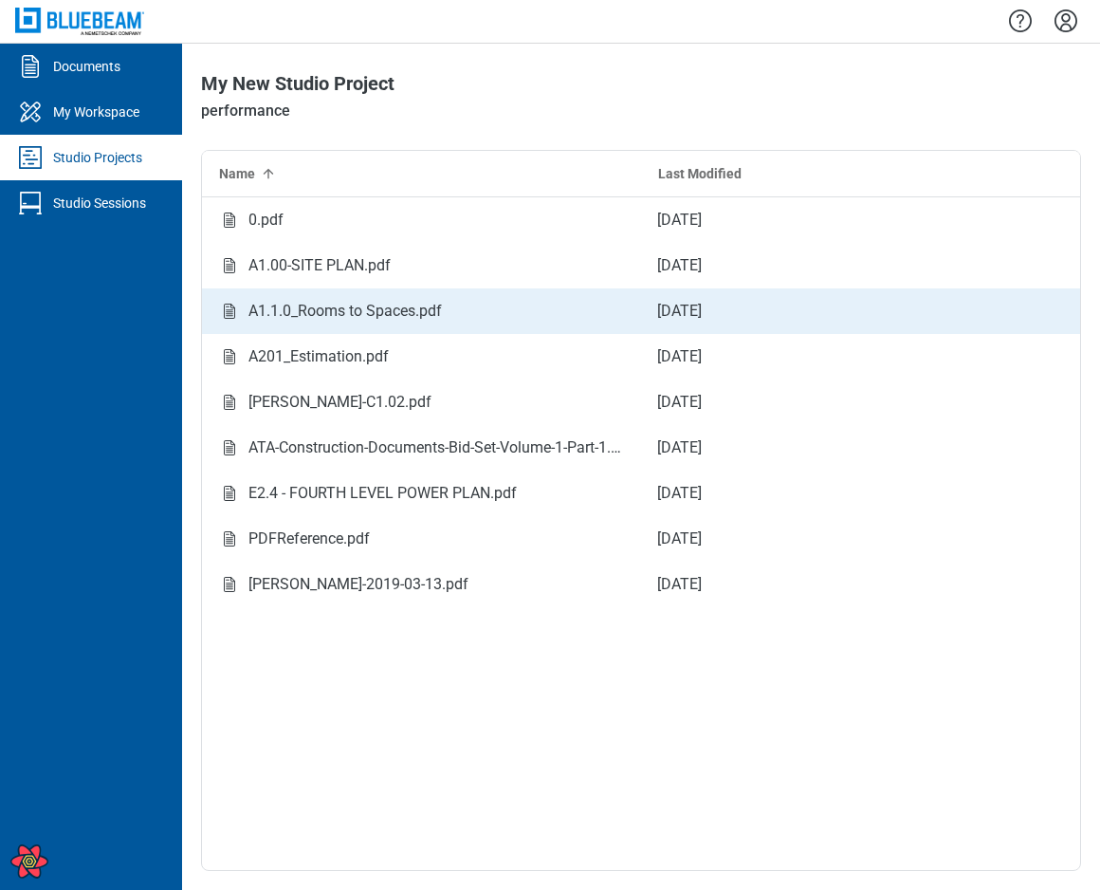
click at [378, 305] on div "A1.1.0_Rooms to Spaces.pdf" at bounding box center [344, 311] width 193 height 38
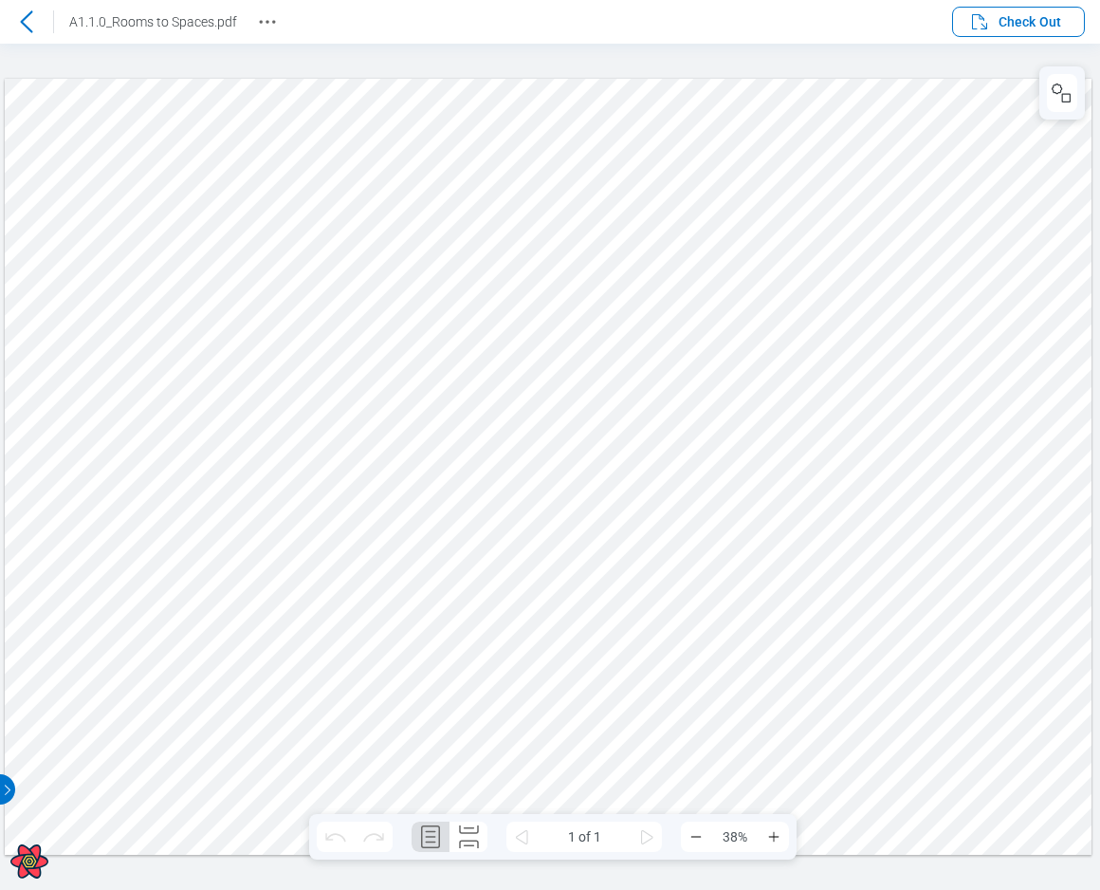
click at [26, 17] on icon at bounding box center [26, 21] width 12 height 22
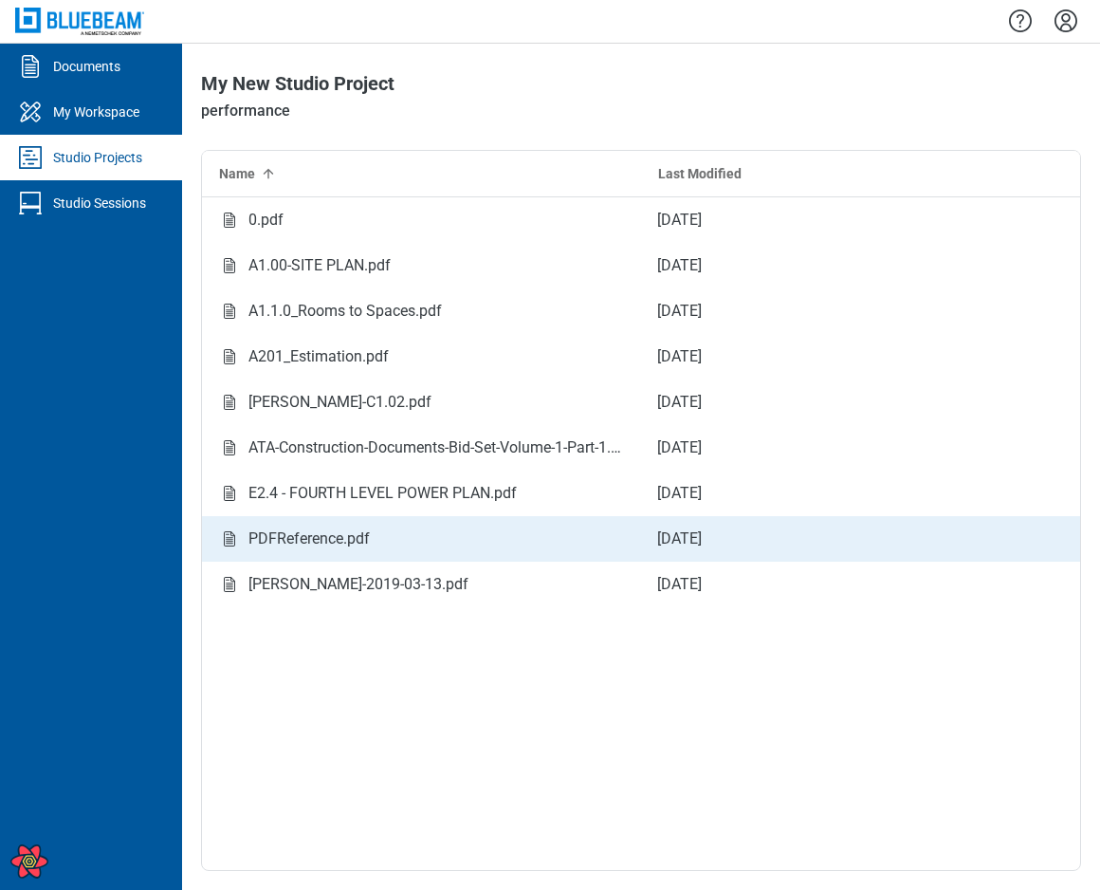
click at [340, 536] on div "PDFReference.pdf" at bounding box center [308, 539] width 121 height 38
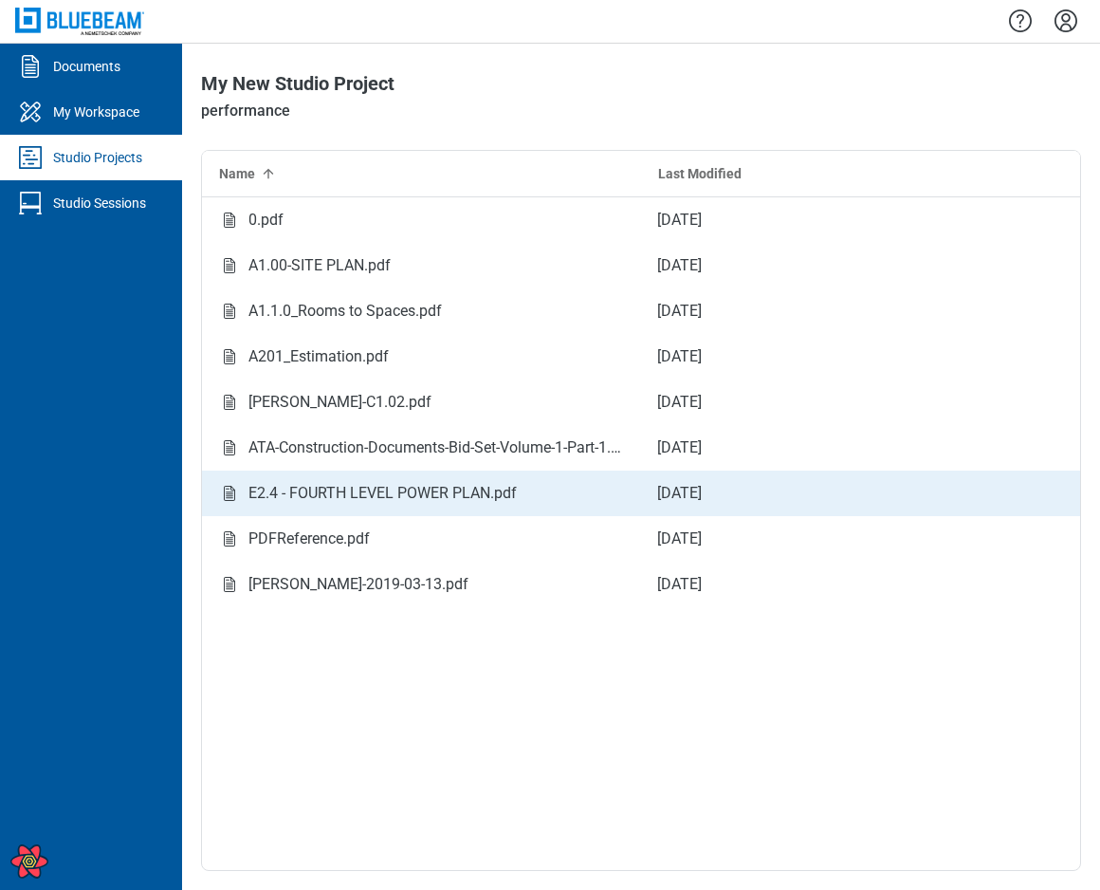
click at [325, 479] on div "E2.4 - FOURTH LEVEL POWER PLAN.pdf" at bounding box center [382, 493] width 268 height 38
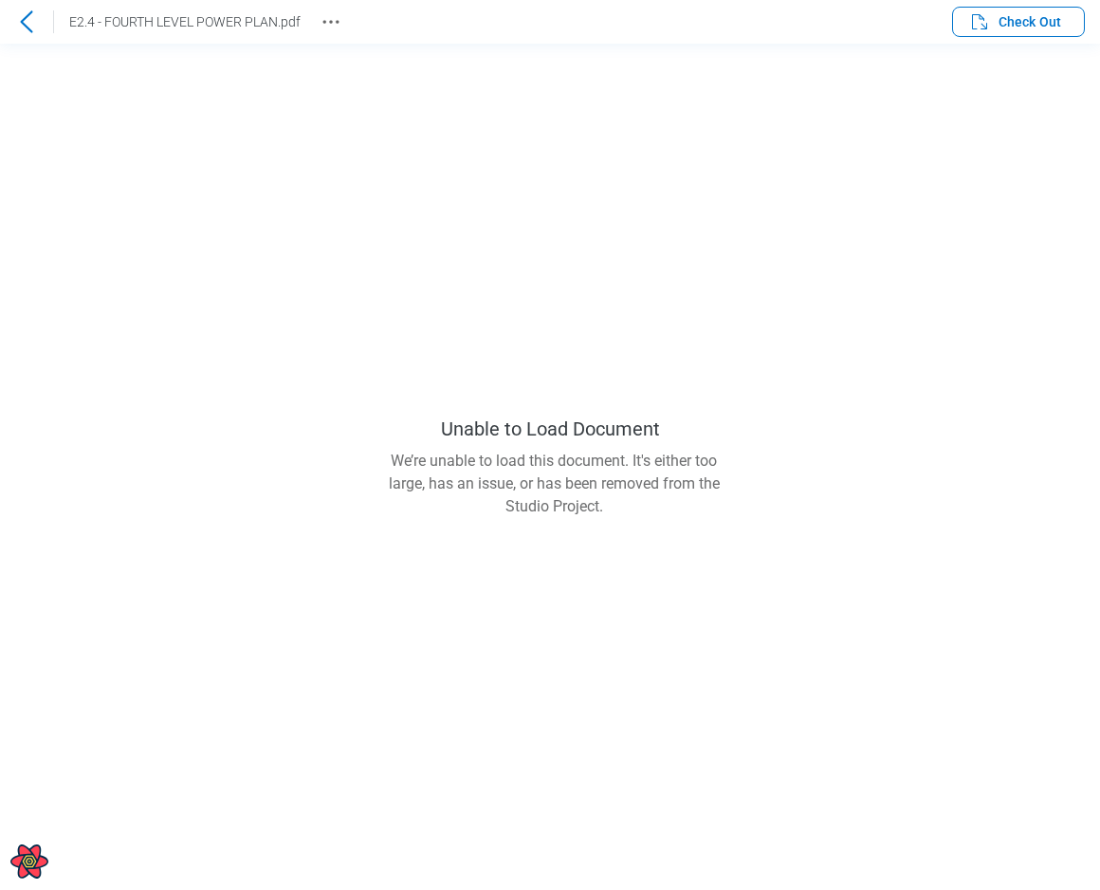
click at [27, 19] on icon at bounding box center [26, 21] width 23 height 23
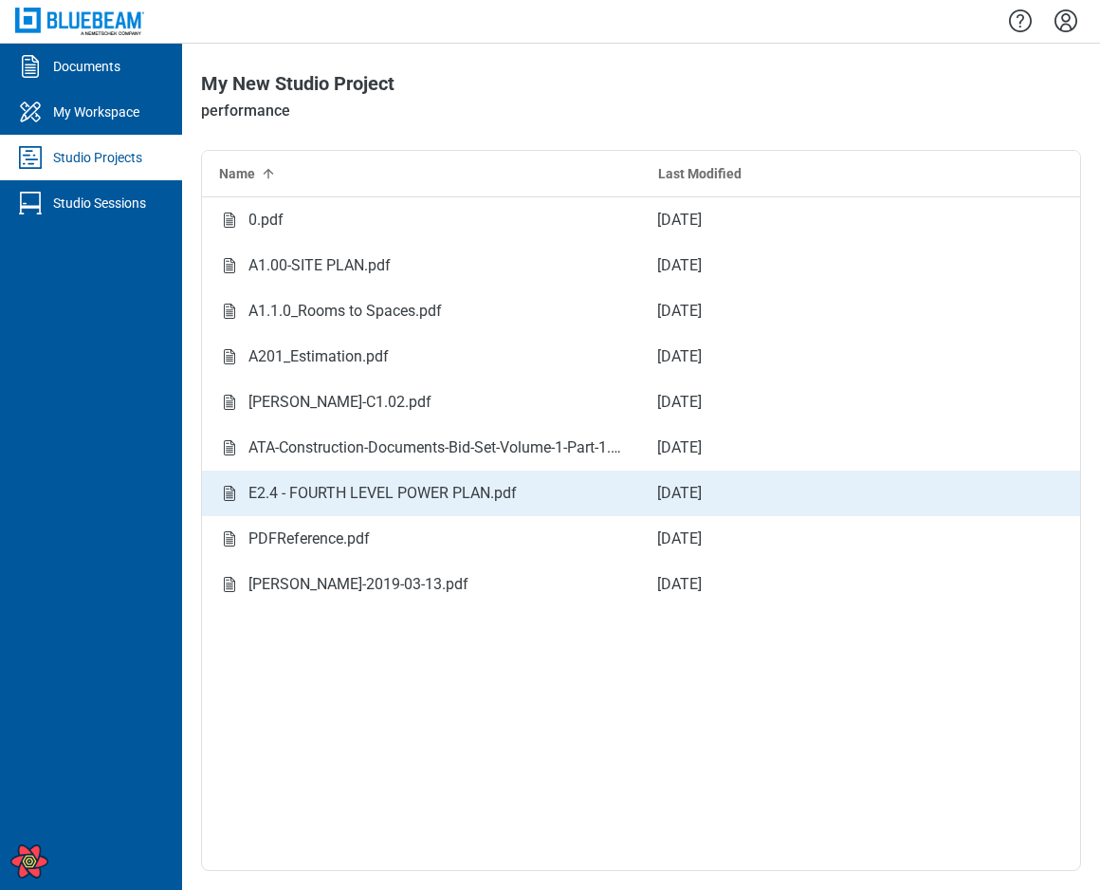
click at [319, 497] on div "E2.4 - FOURTH LEVEL POWER PLAN.pdf" at bounding box center [382, 493] width 268 height 38
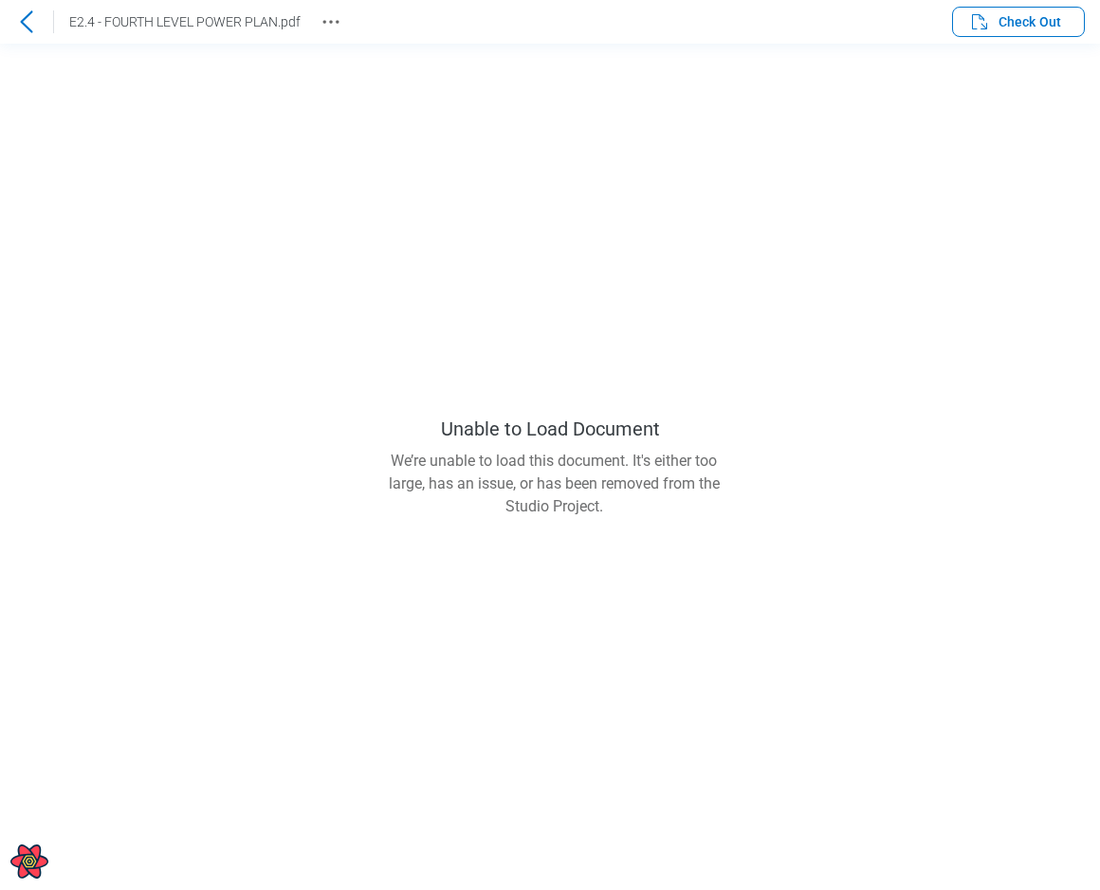
click at [39, 29] on div at bounding box center [26, 22] width 30 height 30
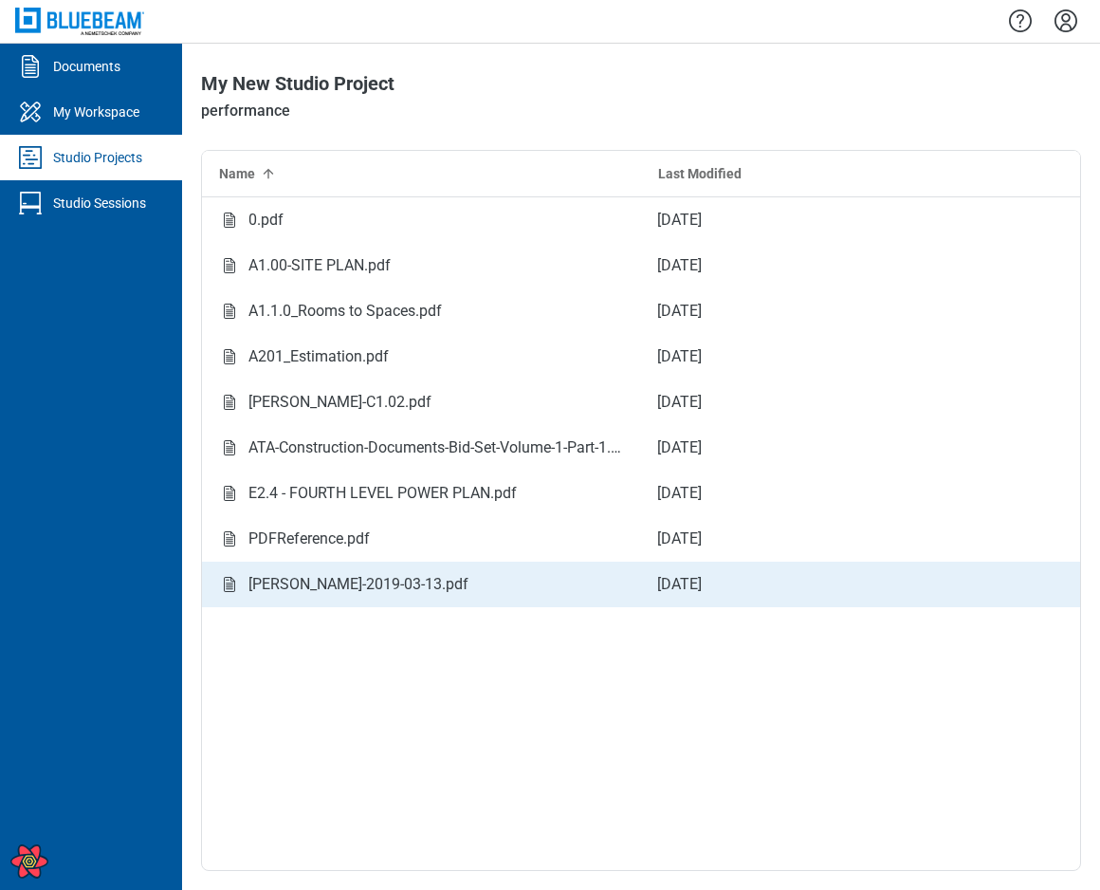
click at [324, 575] on div "[PERSON_NAME]-2019-03-13.pdf" at bounding box center [358, 584] width 220 height 38
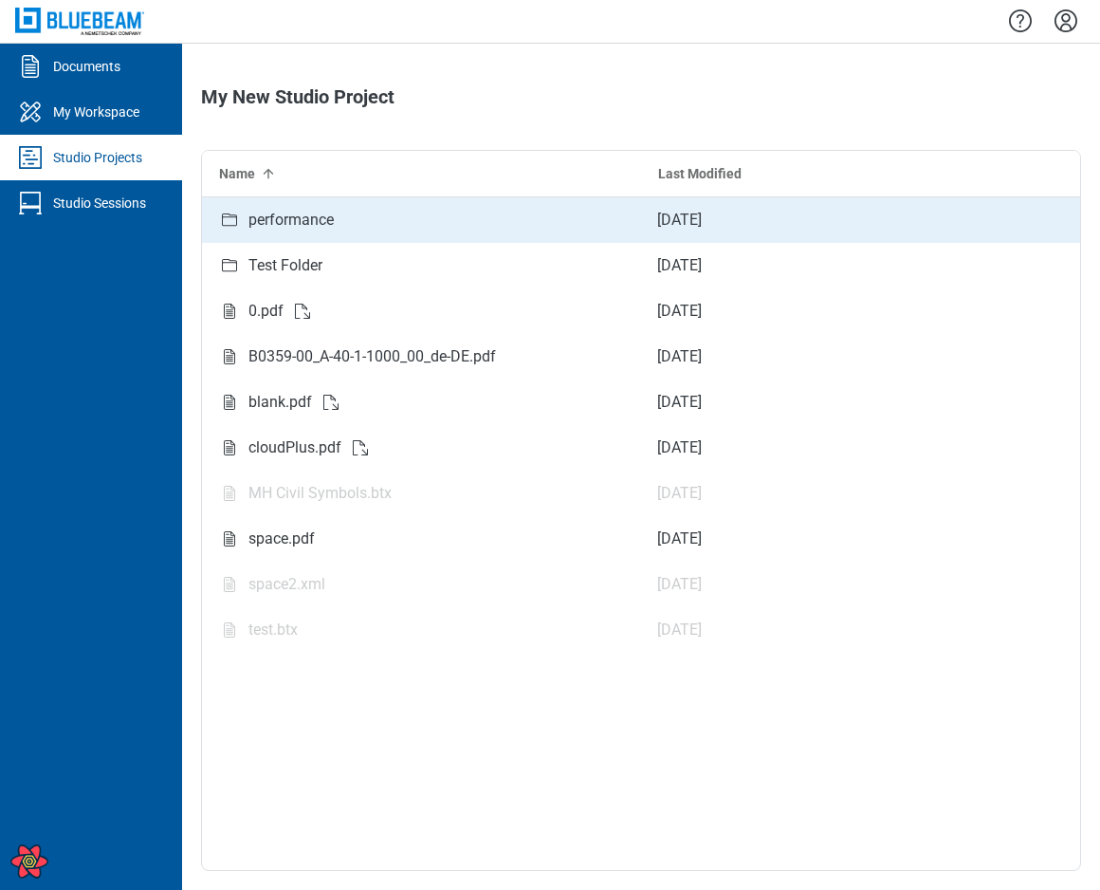
click at [315, 222] on div "performance" at bounding box center [290, 220] width 85 height 38
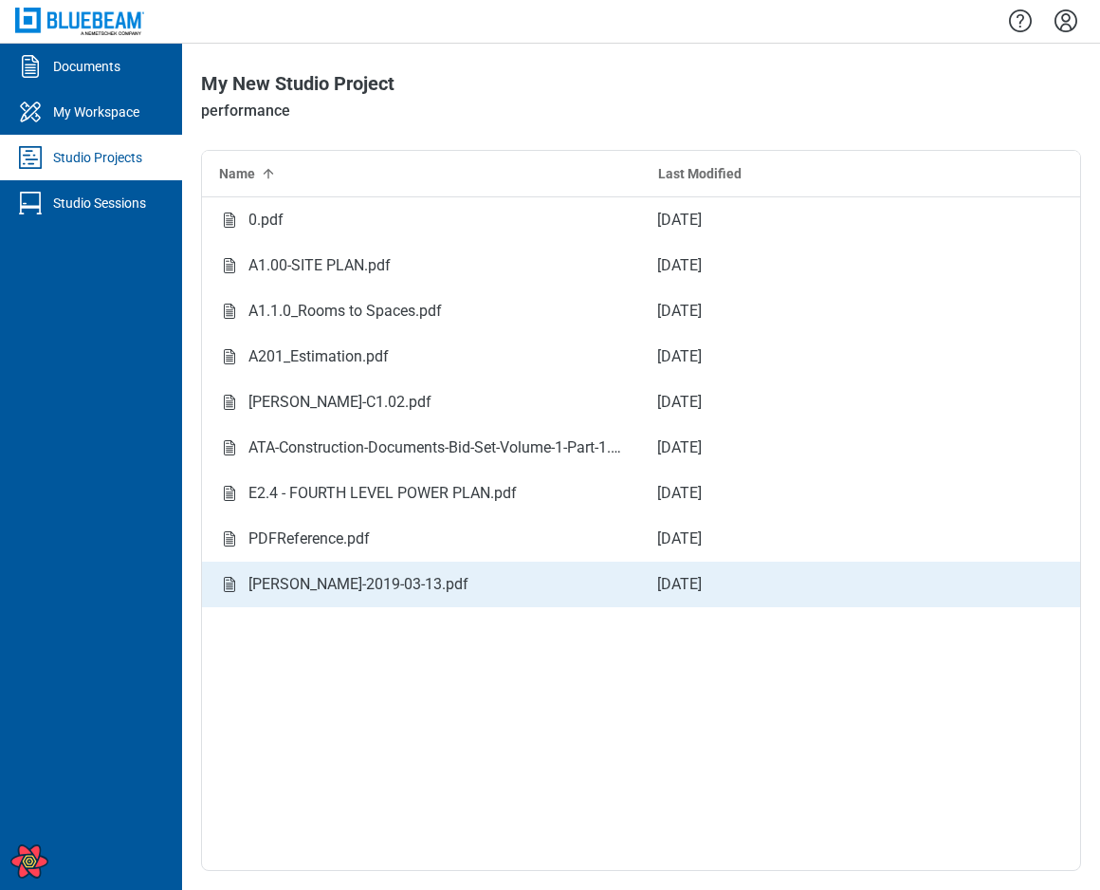
click at [406, 579] on div "[PERSON_NAME]-2019-03-13.pdf" at bounding box center [358, 584] width 220 height 38
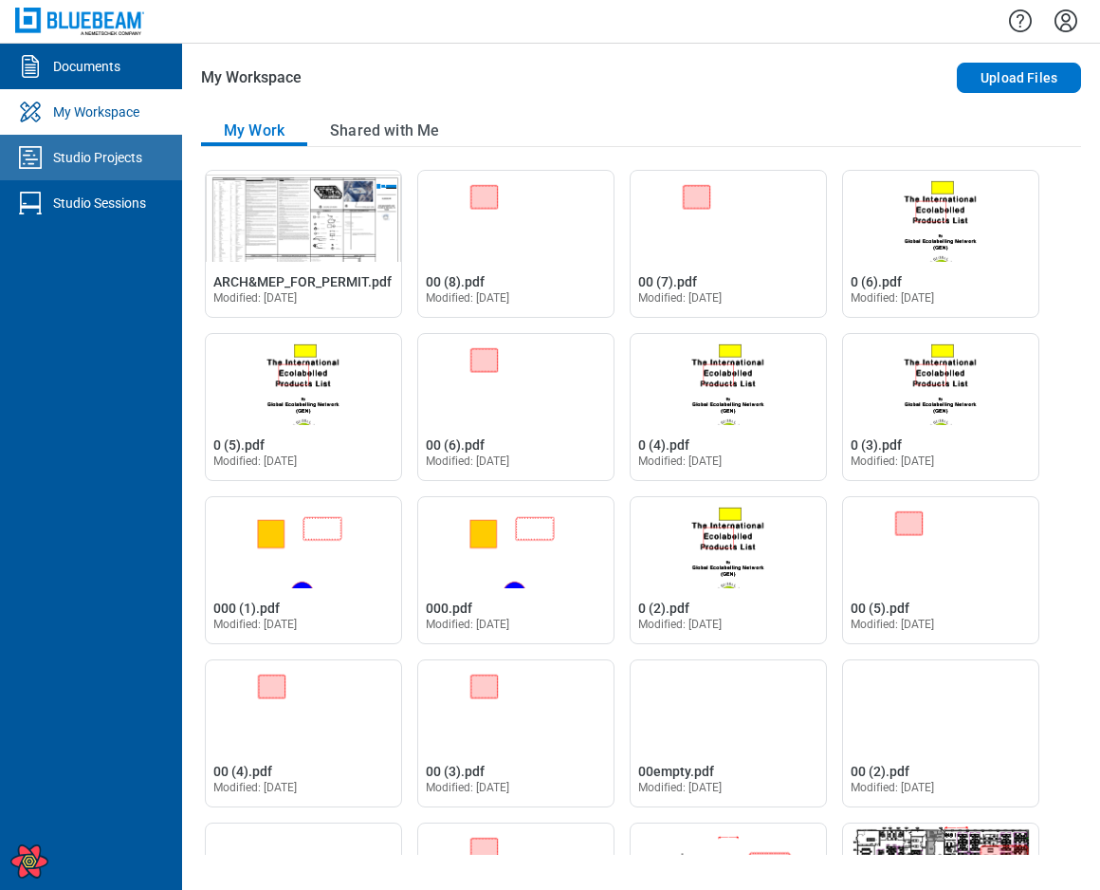
click at [80, 151] on div "Studio Projects" at bounding box center [97, 157] width 89 height 19
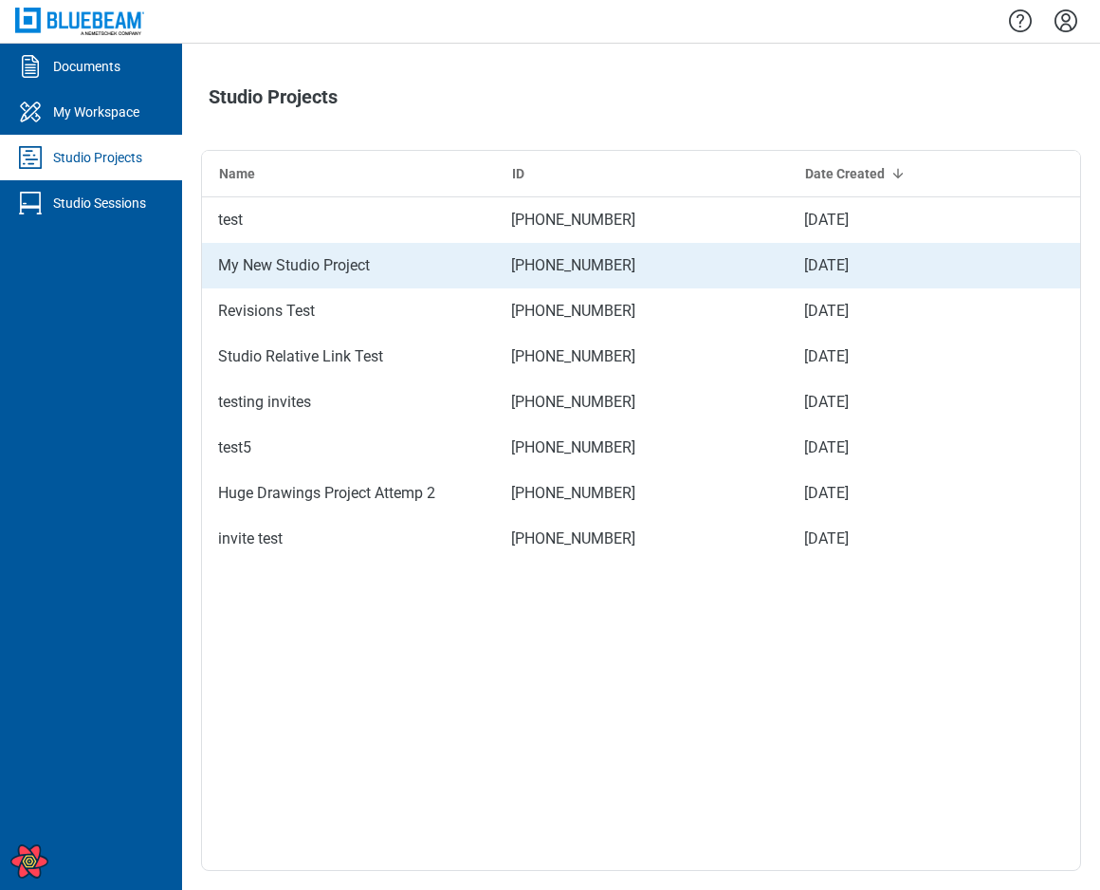
click at [302, 263] on div "My New Studio Project" at bounding box center [294, 266] width 152 height 38
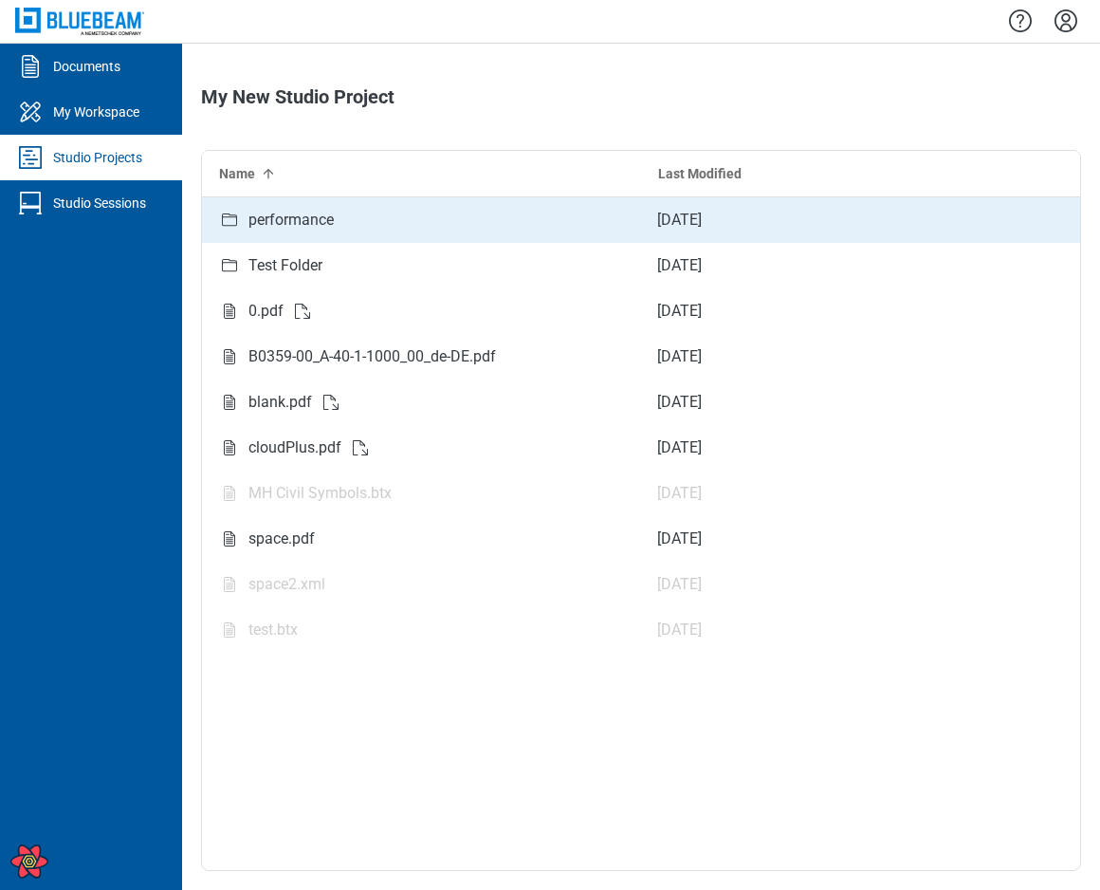
click at [287, 211] on div "performance" at bounding box center [290, 220] width 85 height 38
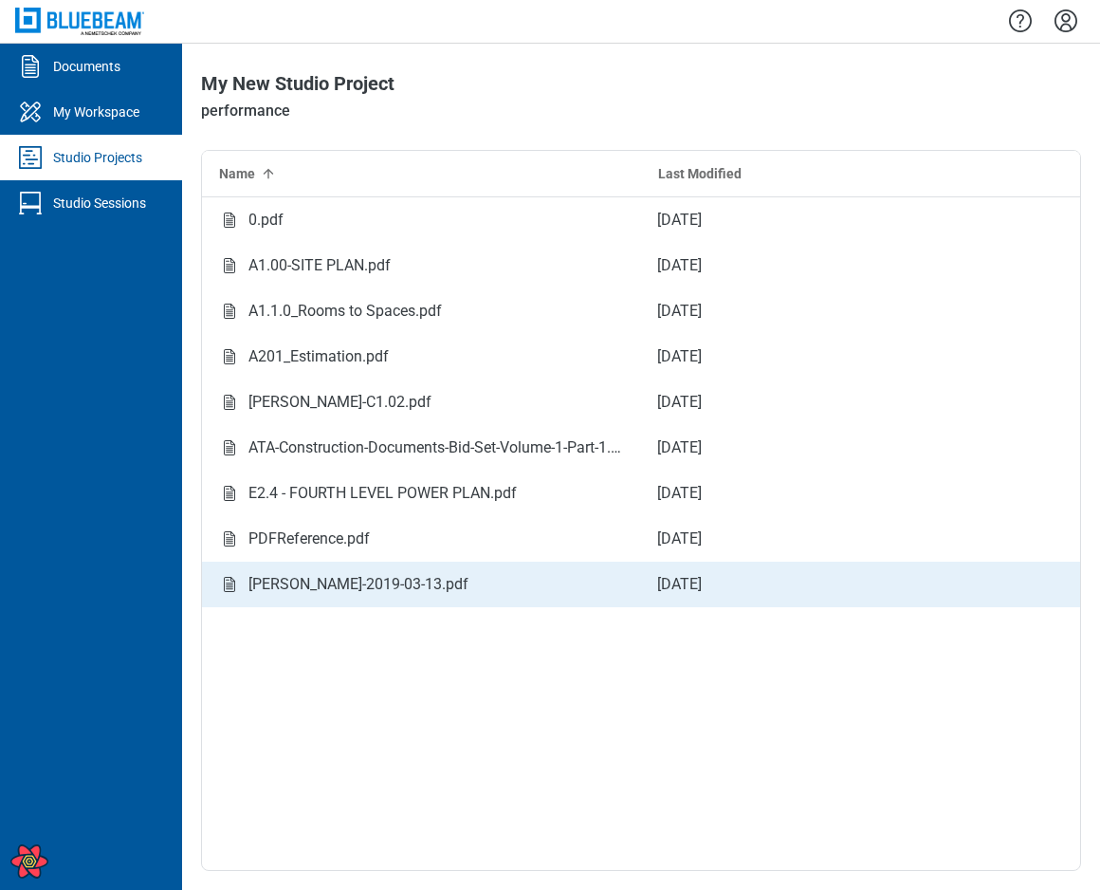
click at [374, 581] on div "[PERSON_NAME]-2019-03-13.pdf" at bounding box center [358, 584] width 220 height 38
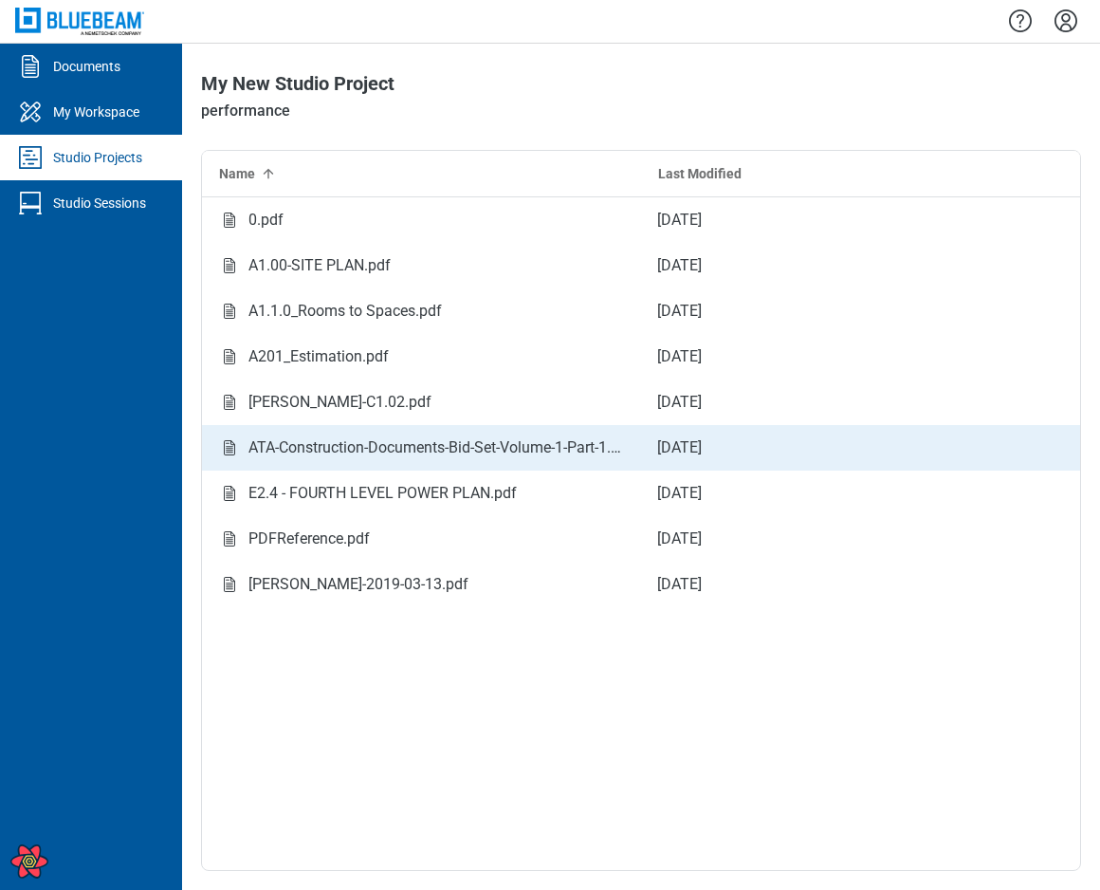
click at [377, 447] on div "ATA-Construction-Documents-Bid-Set-Volume-1-Part-1.pdf" at bounding box center [436, 448] width 377 height 38
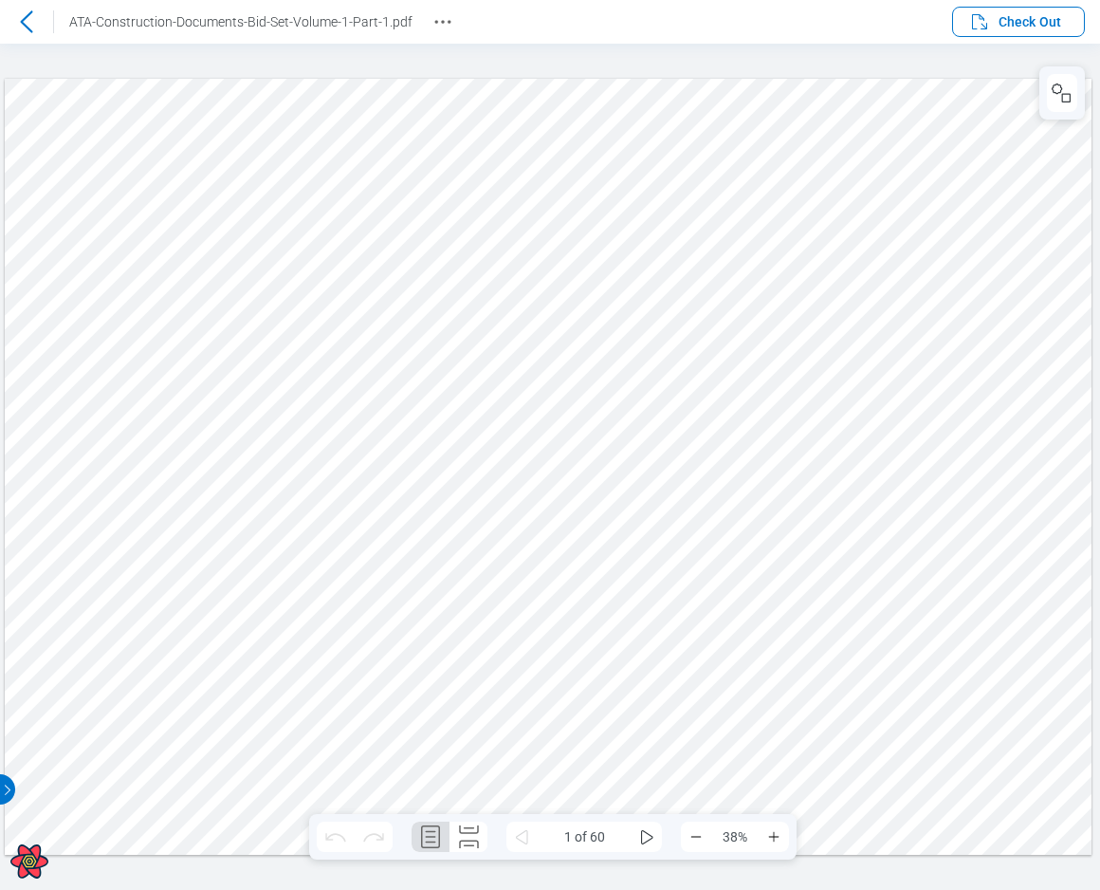
click at [32, 19] on icon at bounding box center [26, 21] width 23 height 23
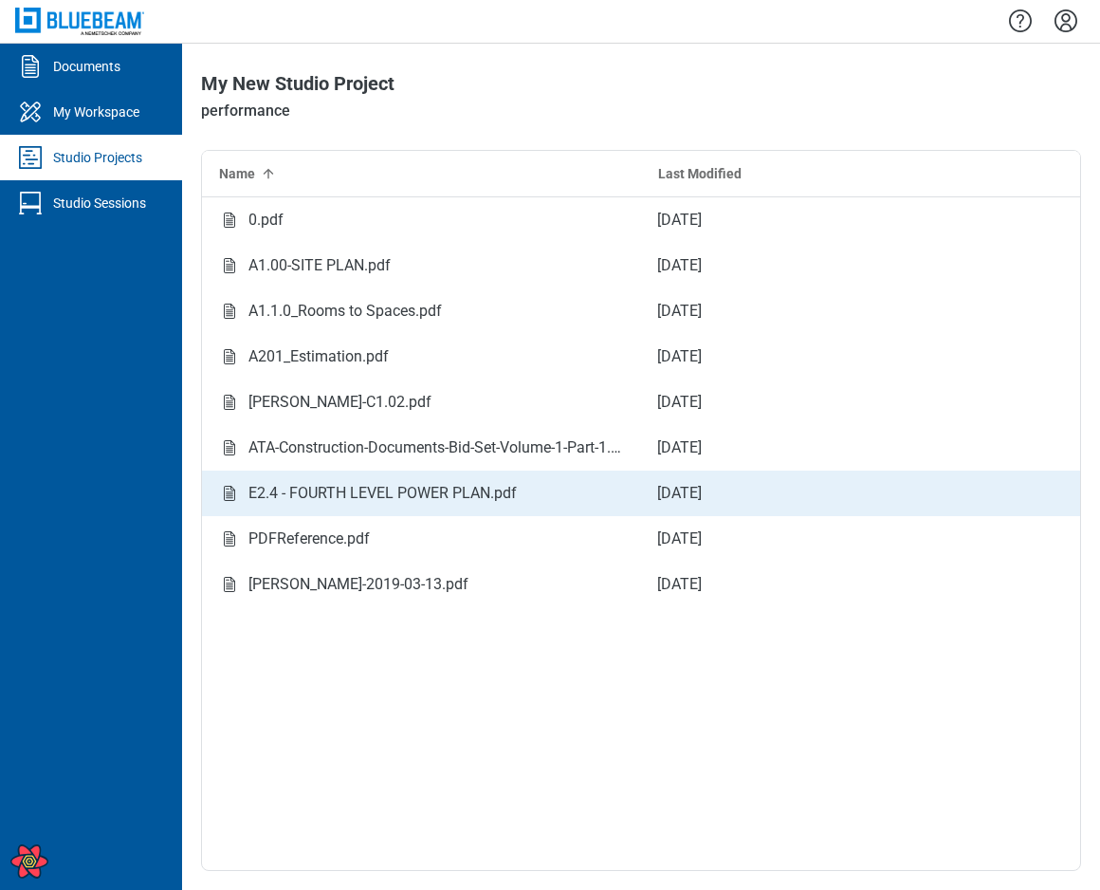
click at [412, 496] on div "E2.4 - FOURTH LEVEL POWER PLAN.pdf" at bounding box center [382, 493] width 268 height 38
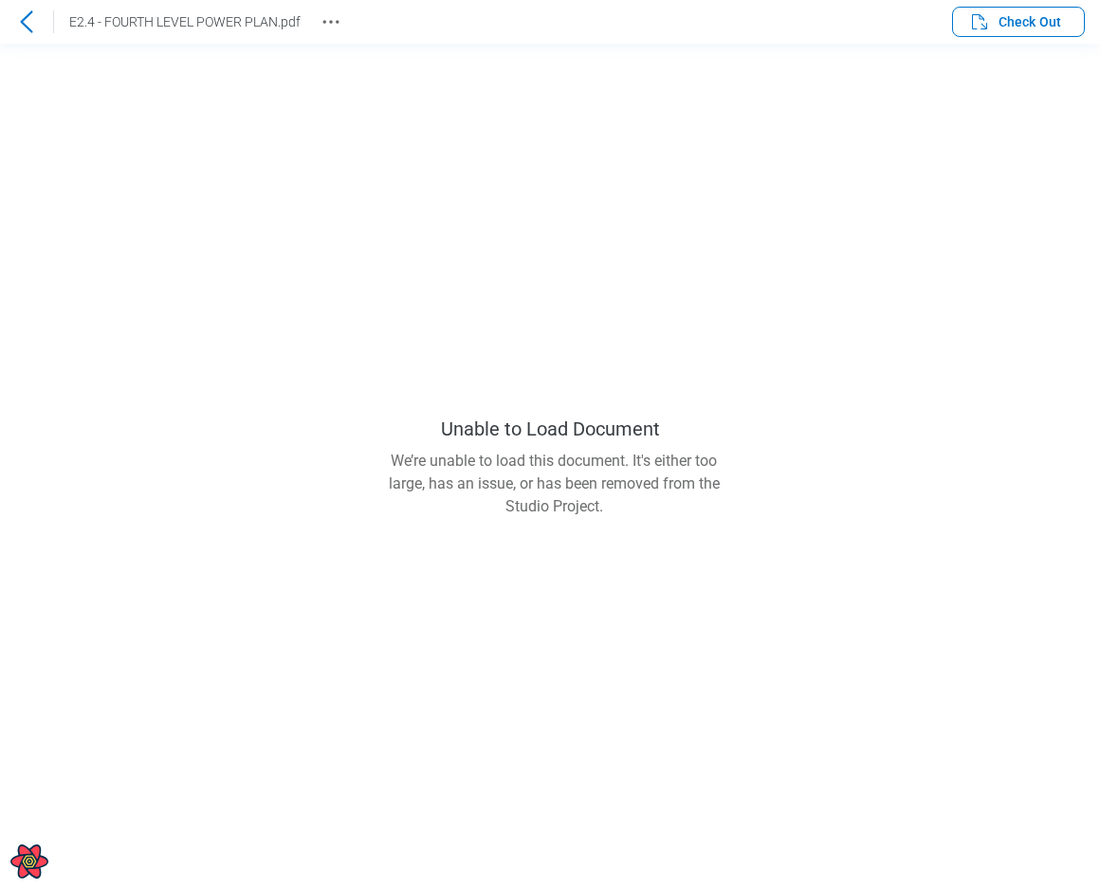
click at [26, 22] on icon at bounding box center [26, 21] width 23 height 23
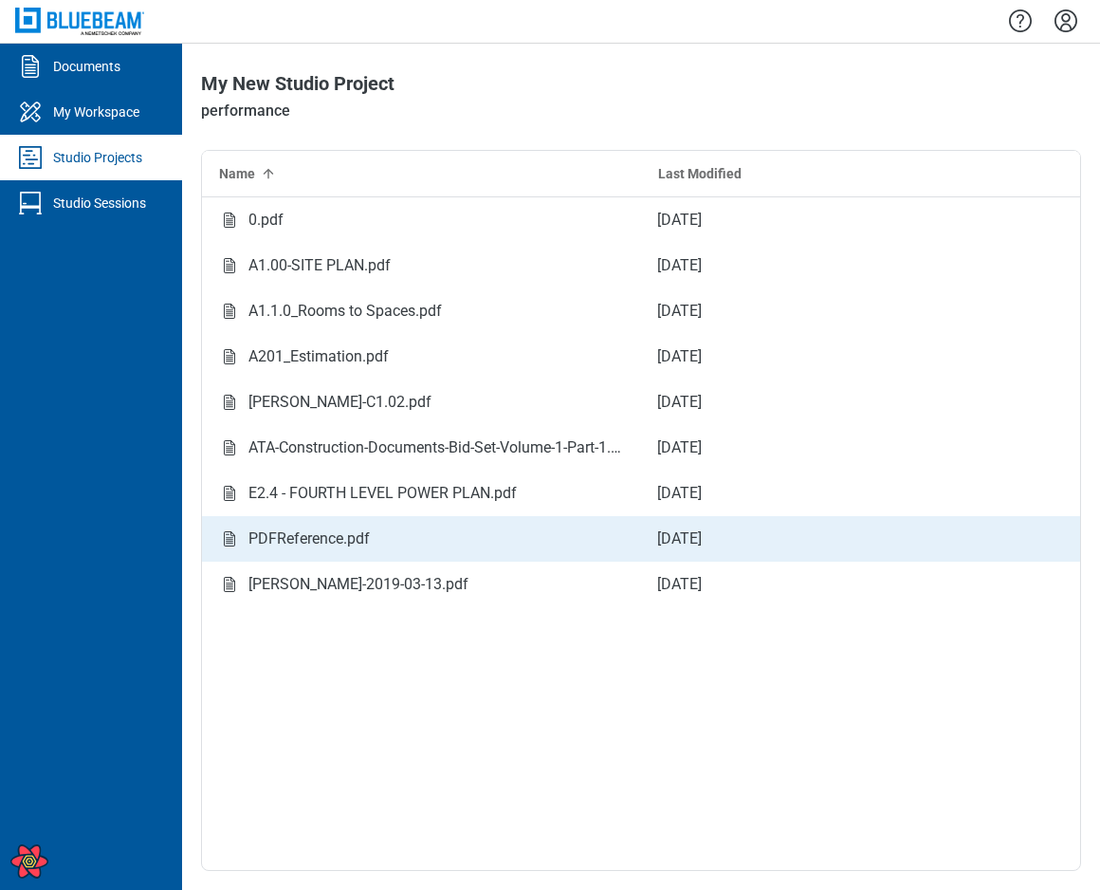
click at [338, 543] on div "PDFReference.pdf" at bounding box center [308, 539] width 121 height 38
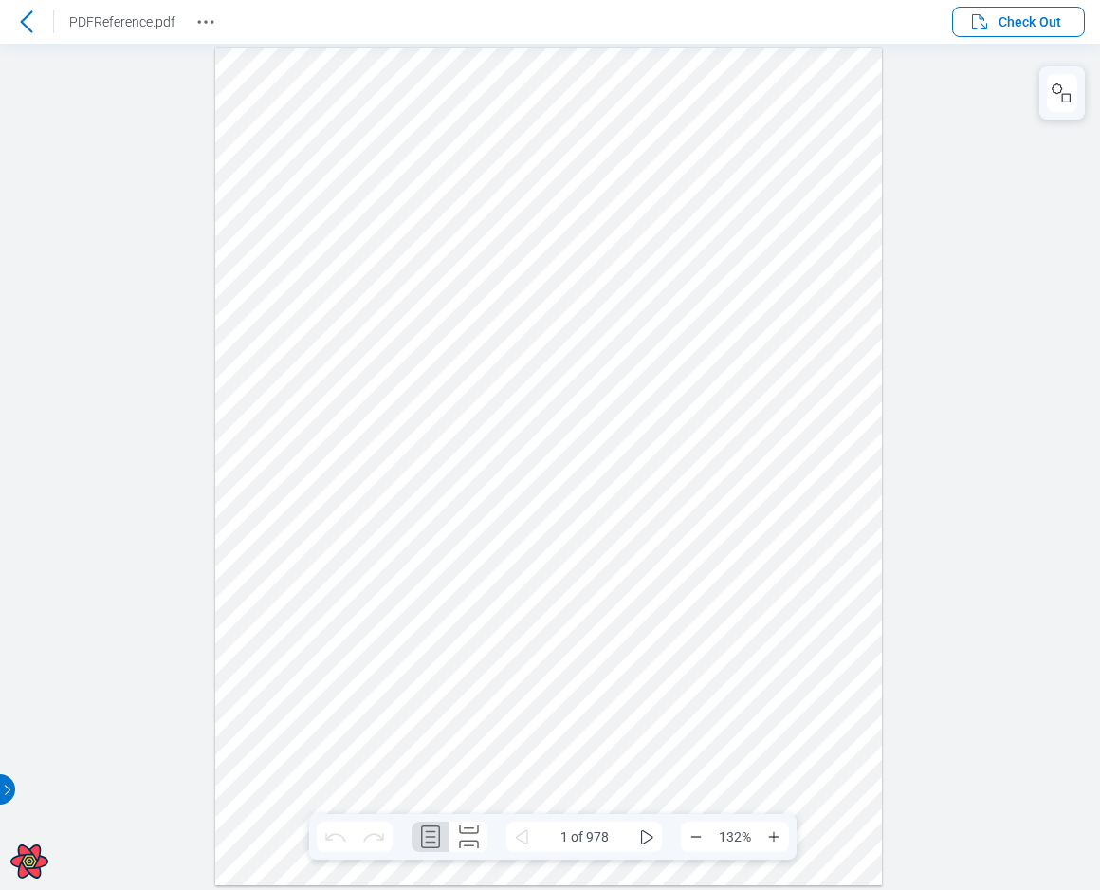
click at [30, 22] on icon at bounding box center [26, 21] width 23 height 23
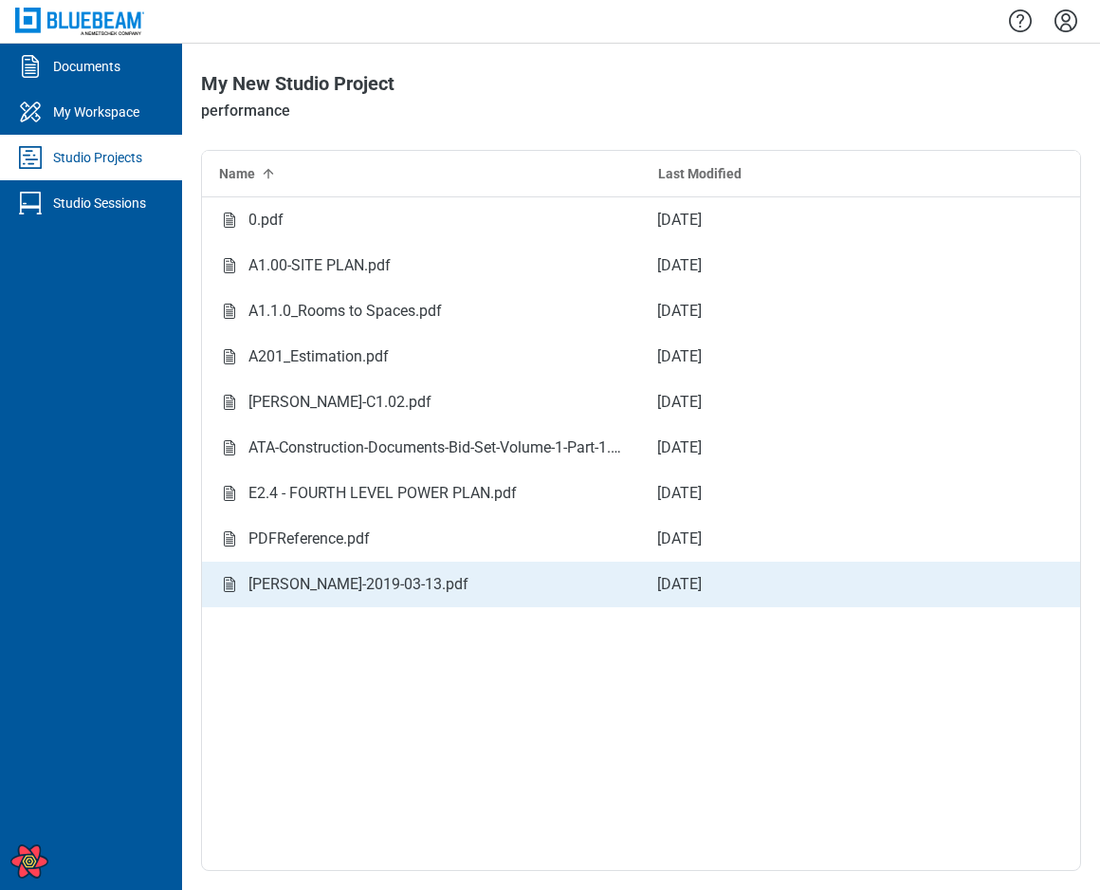
click at [372, 590] on div "[PERSON_NAME]-2019-03-13.pdf" at bounding box center [358, 584] width 220 height 38
